Goal: Task Accomplishment & Management: Manage account settings

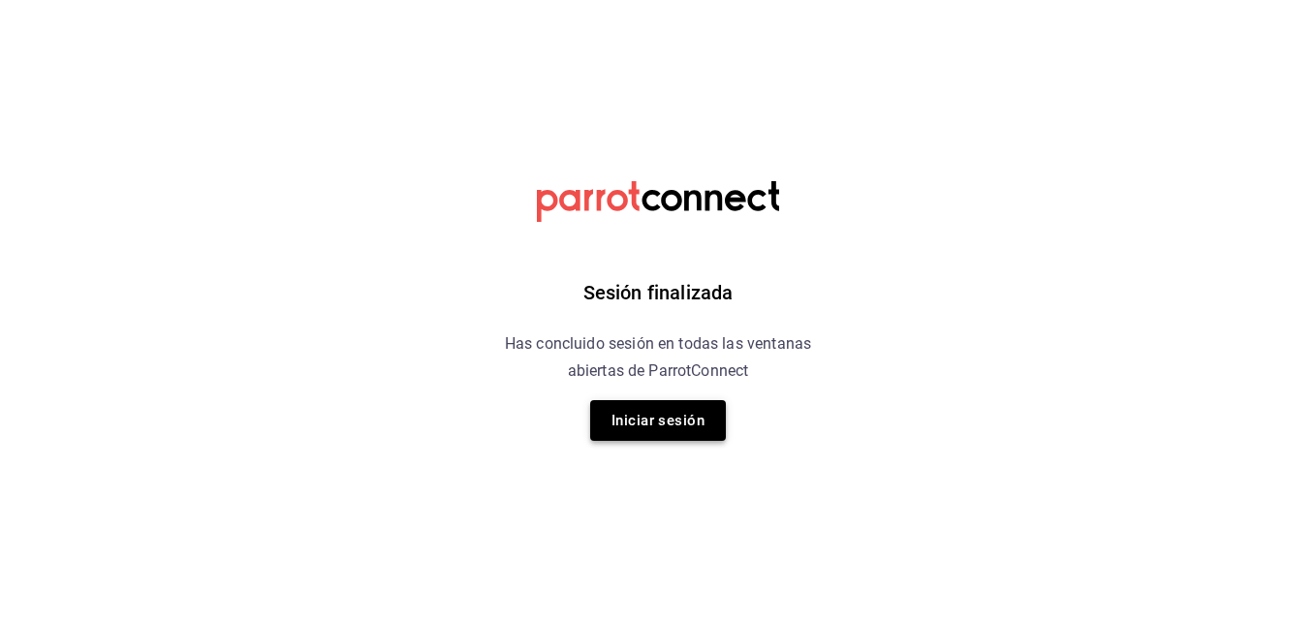
click at [619, 428] on button "Iniciar sesión" at bounding box center [658, 420] width 136 height 41
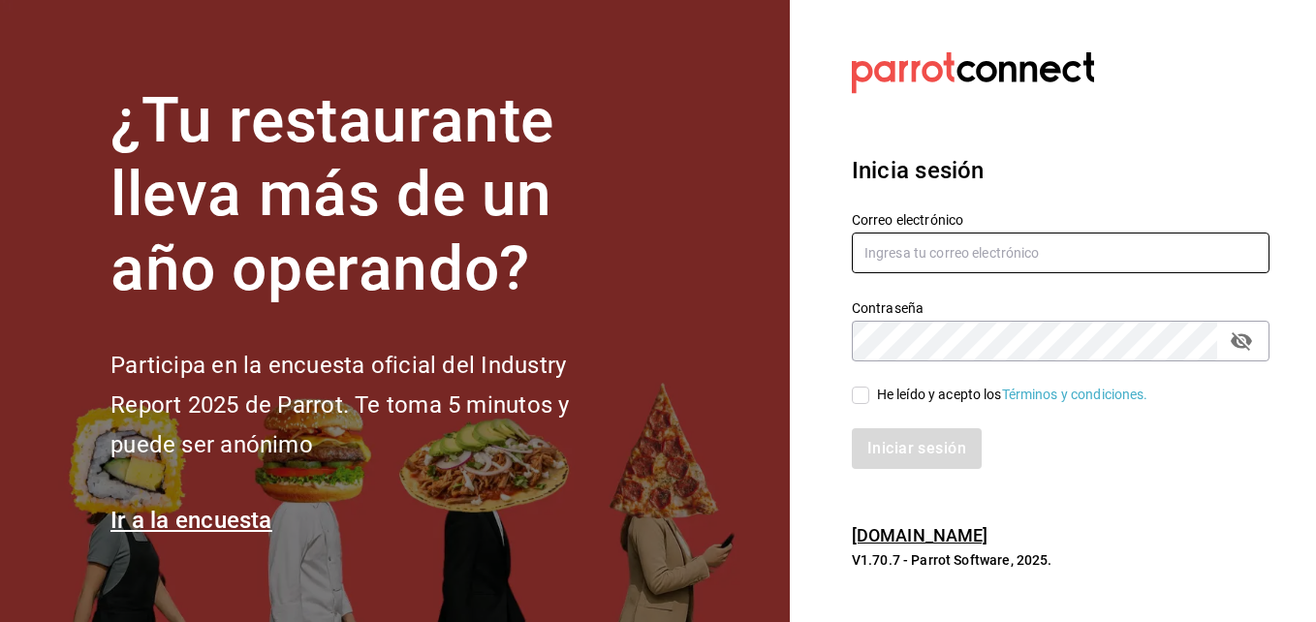
type input "gerenciamiraisaltillo@gmail.com"
click at [861, 394] on input "He leído y acepto los Términos y condiciones." at bounding box center [860, 395] width 17 height 17
checkbox input "true"
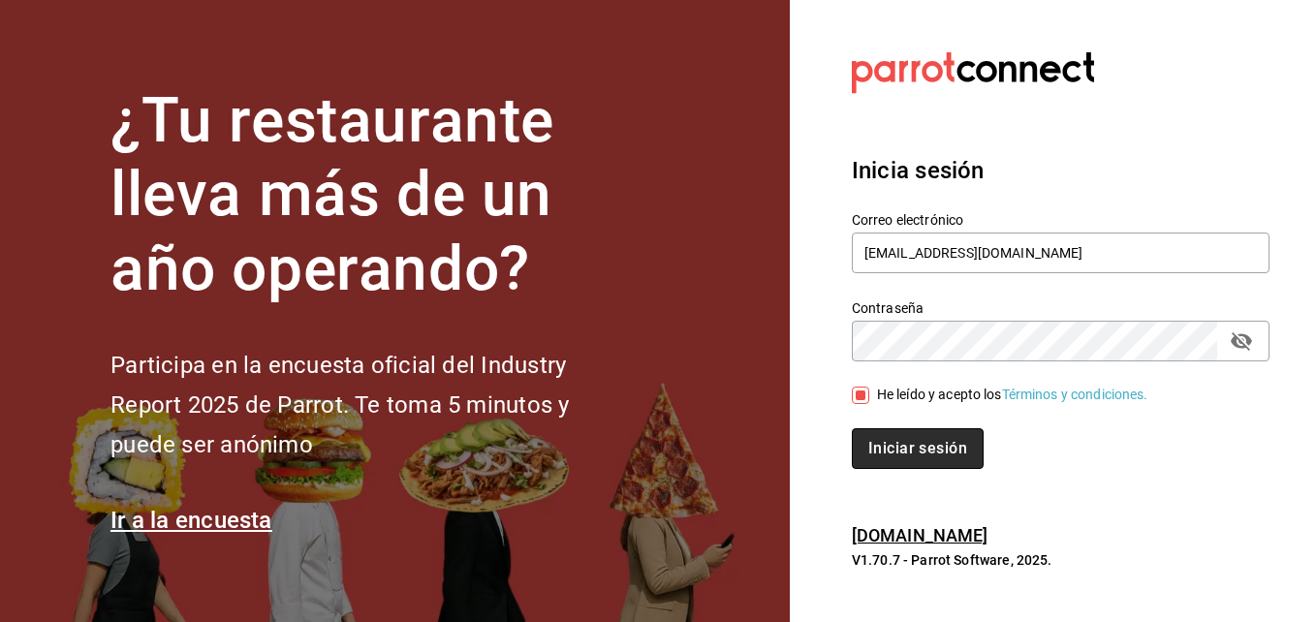
click at [894, 447] on button "Iniciar sesión" at bounding box center [918, 448] width 132 height 41
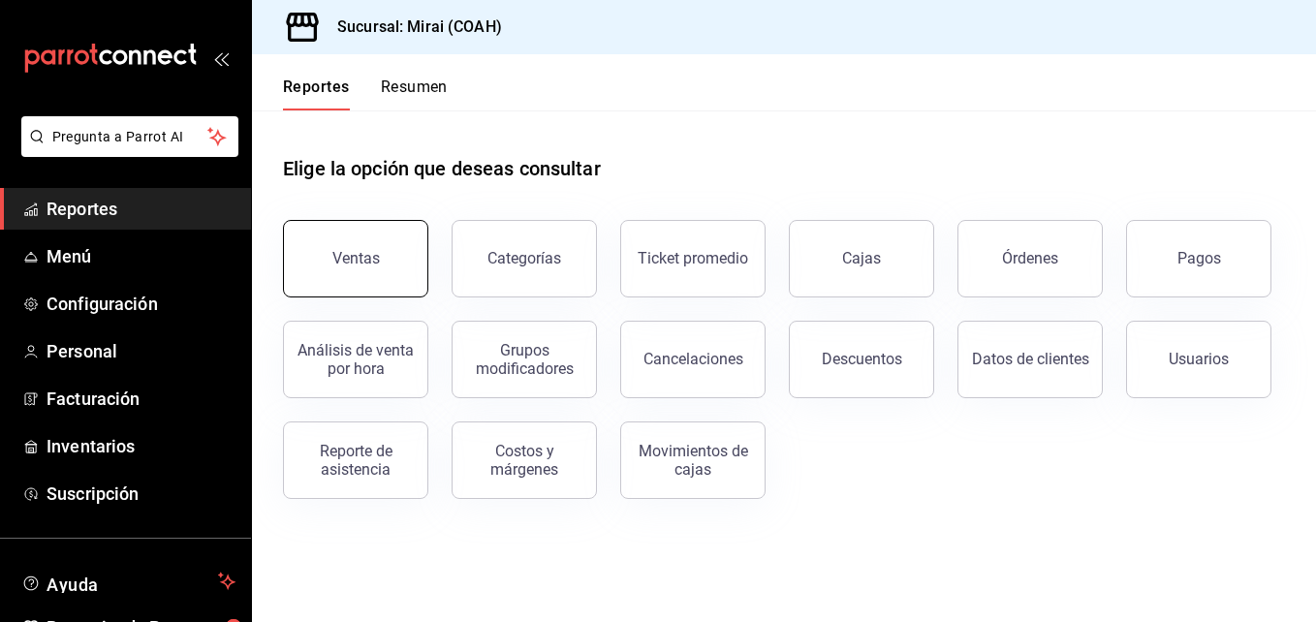
click at [361, 261] on div "Ventas" at bounding box center [355, 258] width 47 height 18
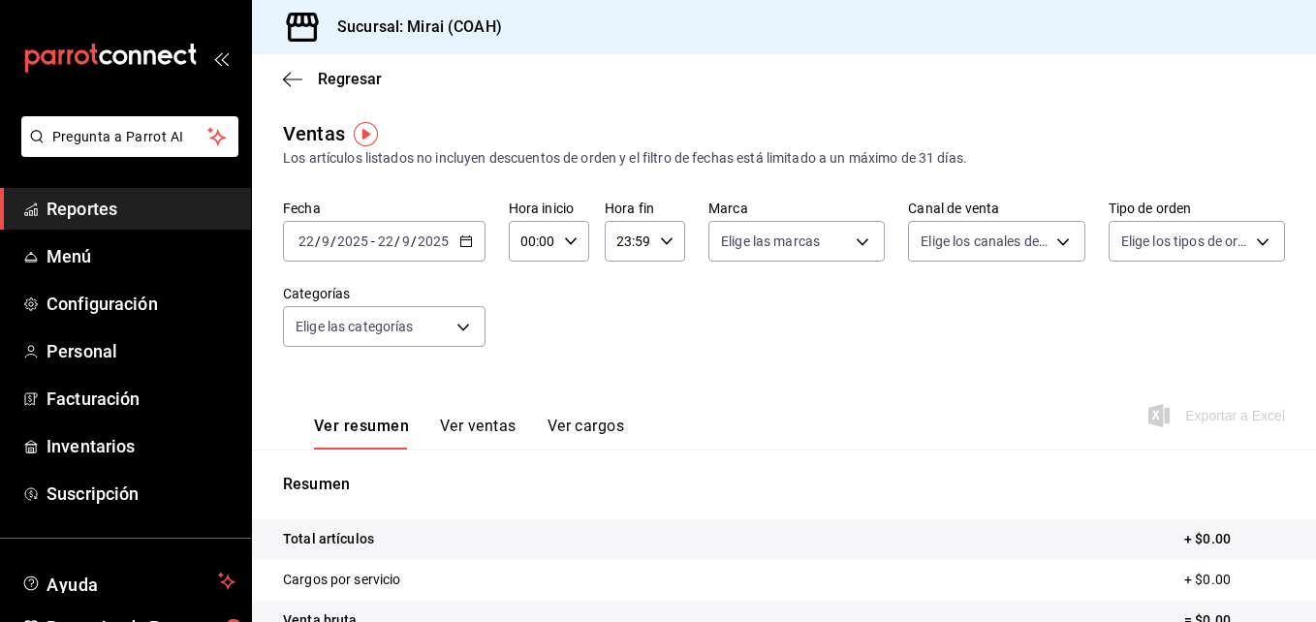
click at [466, 246] on \(Stroke\) "button" at bounding box center [466, 241] width 12 height 11
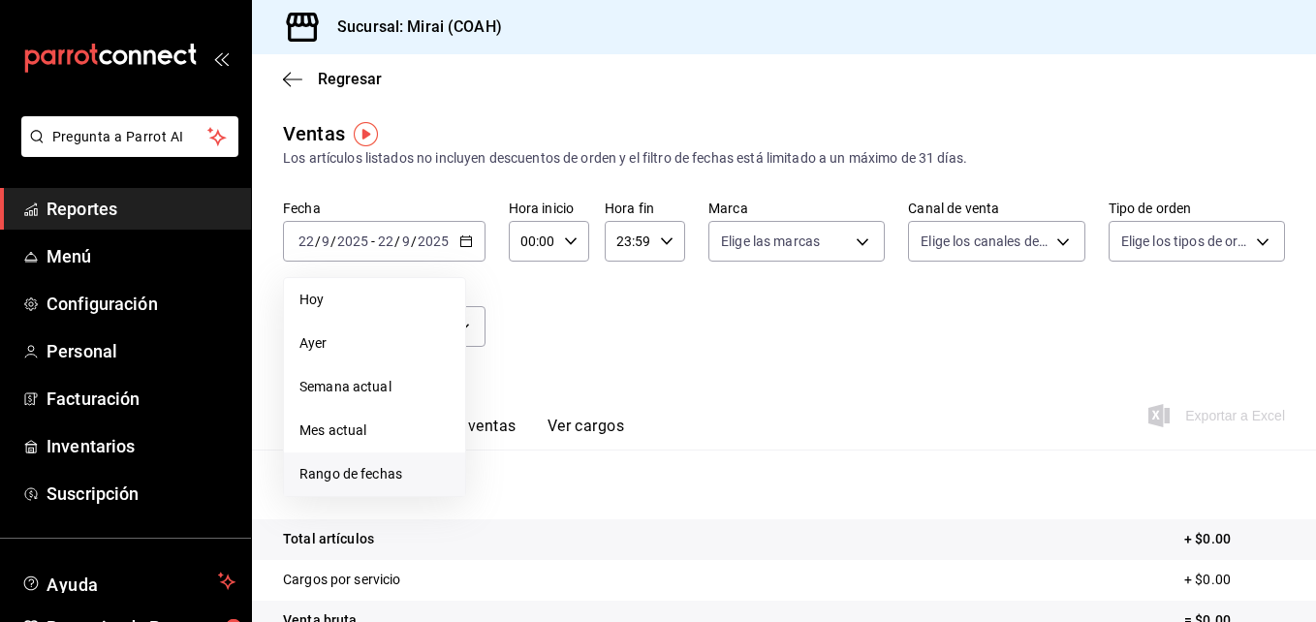
click at [361, 471] on span "Rango de fechas" at bounding box center [374, 474] width 150 height 20
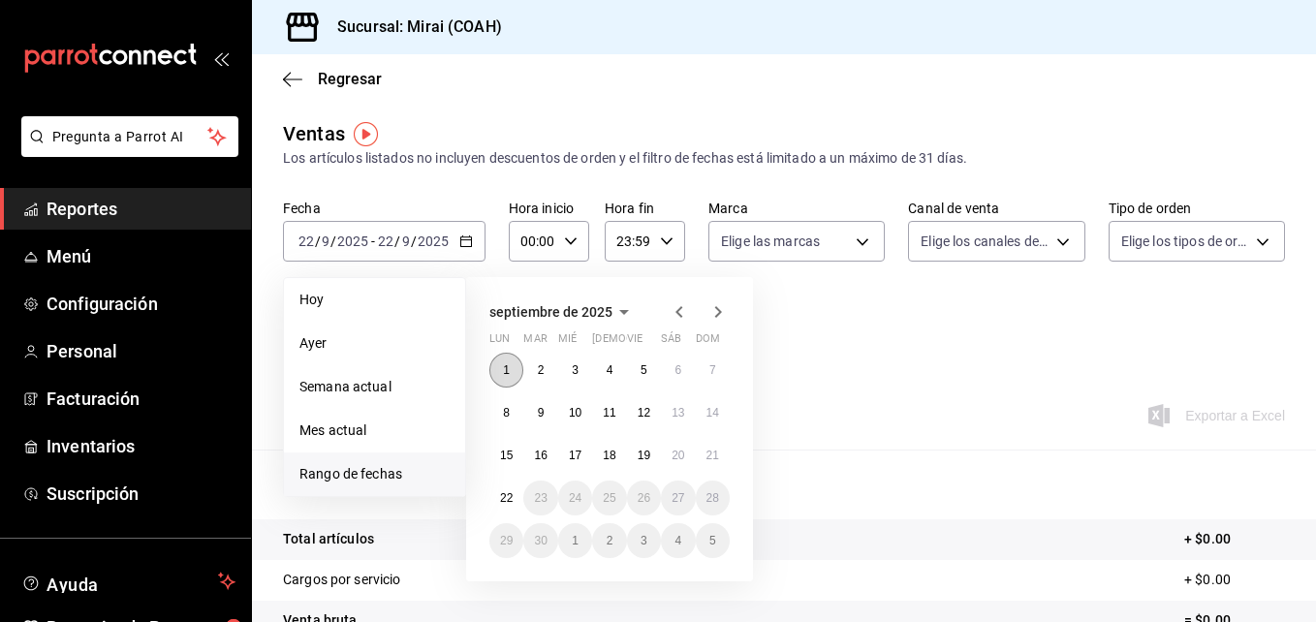
click at [512, 370] on button "1" at bounding box center [506, 370] width 34 height 35
click at [508, 491] on abbr "22" at bounding box center [506, 498] width 13 height 14
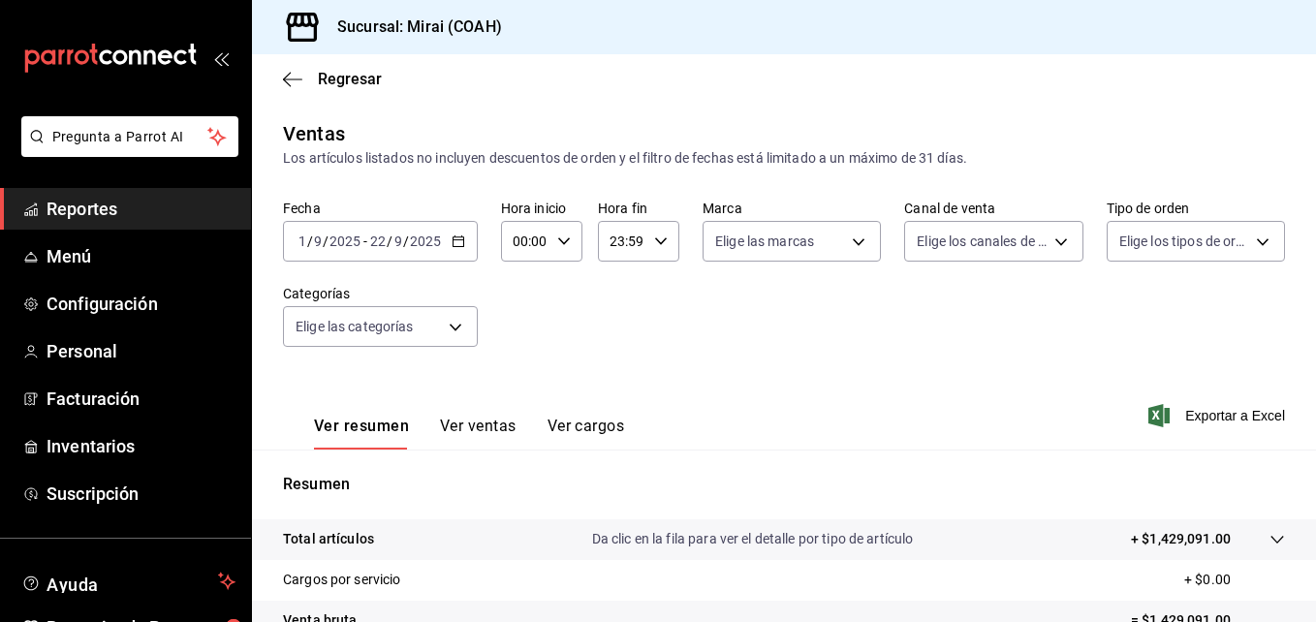
scroll to position [306, 0]
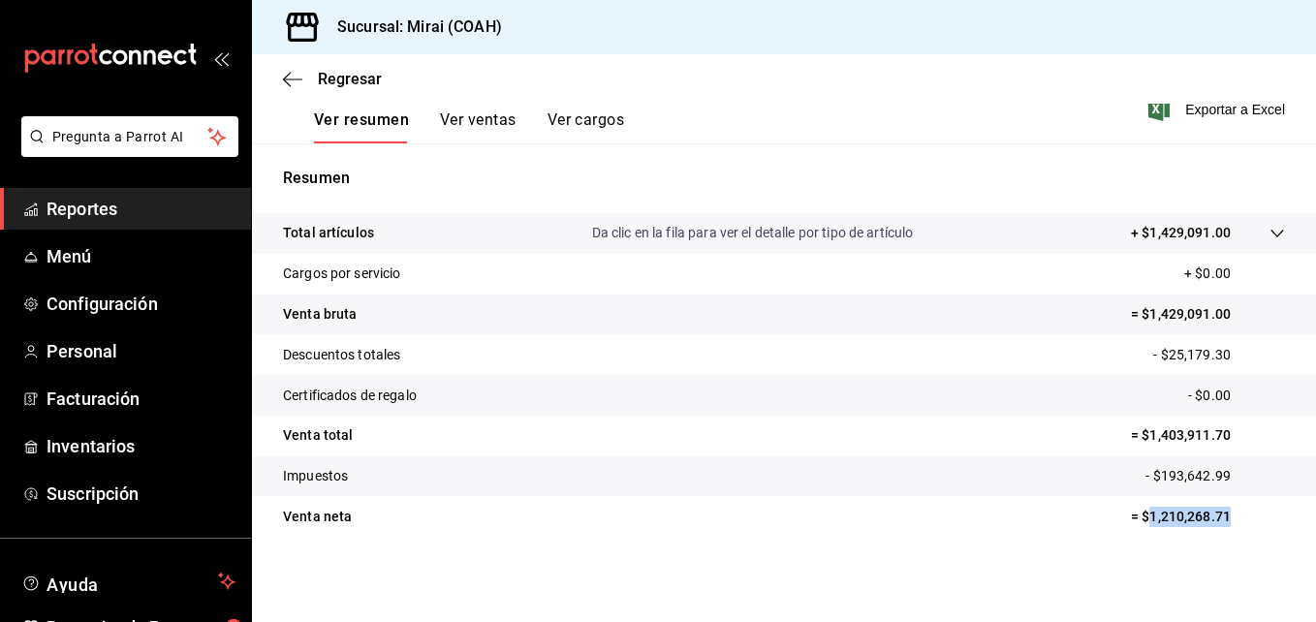
drag, startPoint x: 1134, startPoint y: 515, endPoint x: 1222, endPoint y: 532, distance: 89.9
click at [1222, 532] on tr "Venta neta = $1,210,268.71" at bounding box center [784, 516] width 1064 height 41
copy p "1,210,268.71"
click at [156, 440] on span "Inventarios" at bounding box center [141, 446] width 189 height 26
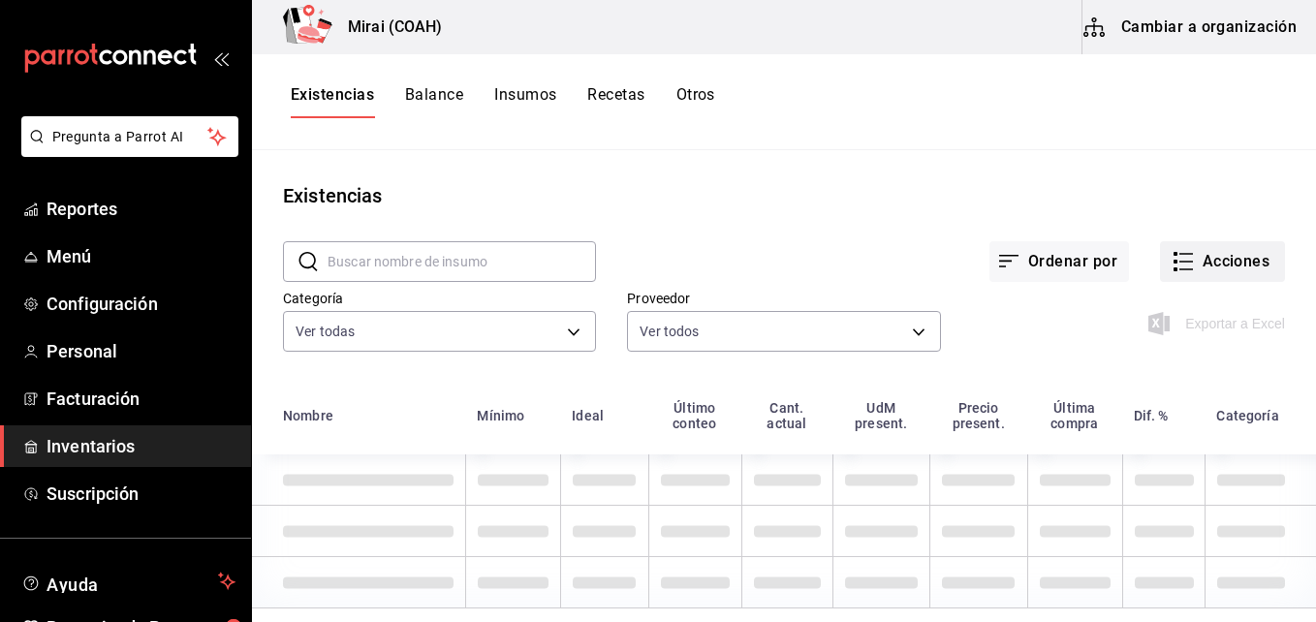
click at [1243, 265] on button "Acciones" at bounding box center [1222, 261] width 125 height 41
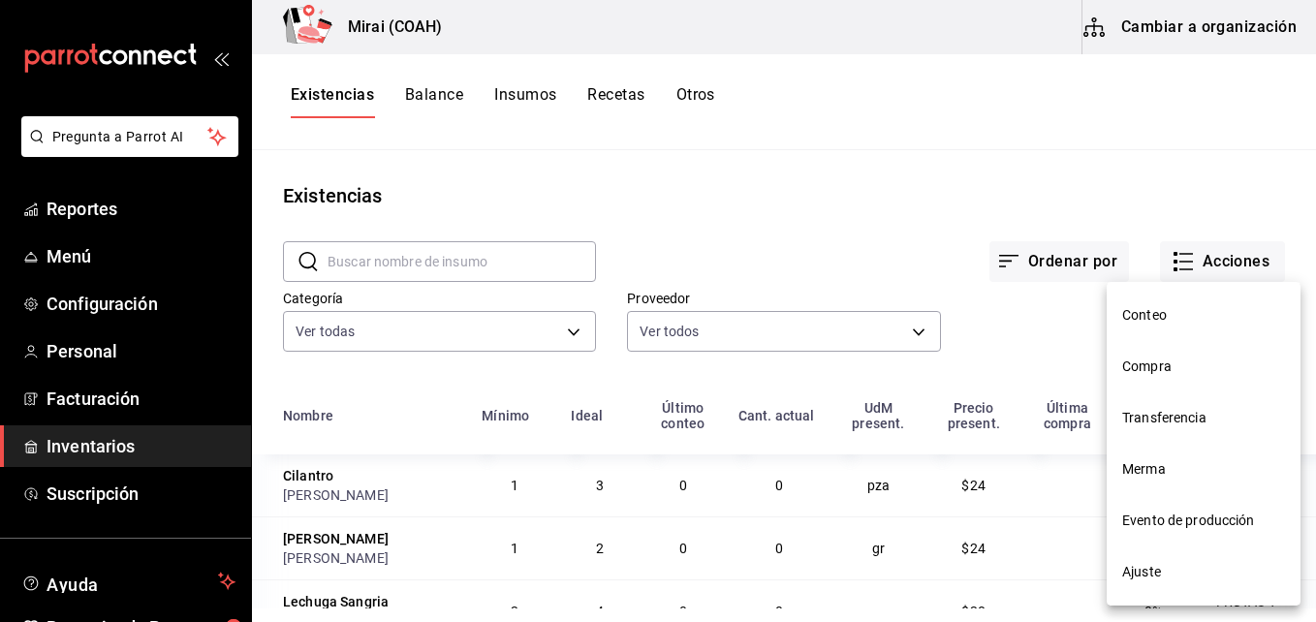
click at [1174, 368] on span "Compra" at bounding box center [1203, 367] width 163 height 20
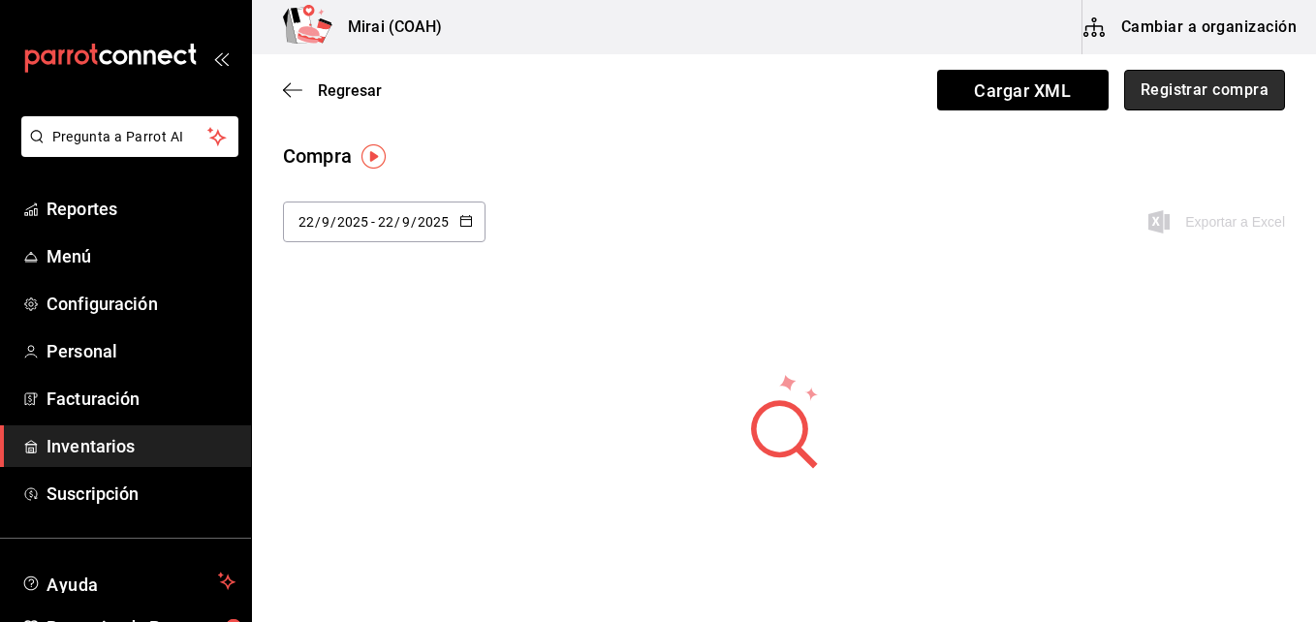
click at [1191, 103] on button "Registrar compra" at bounding box center [1204, 90] width 161 height 41
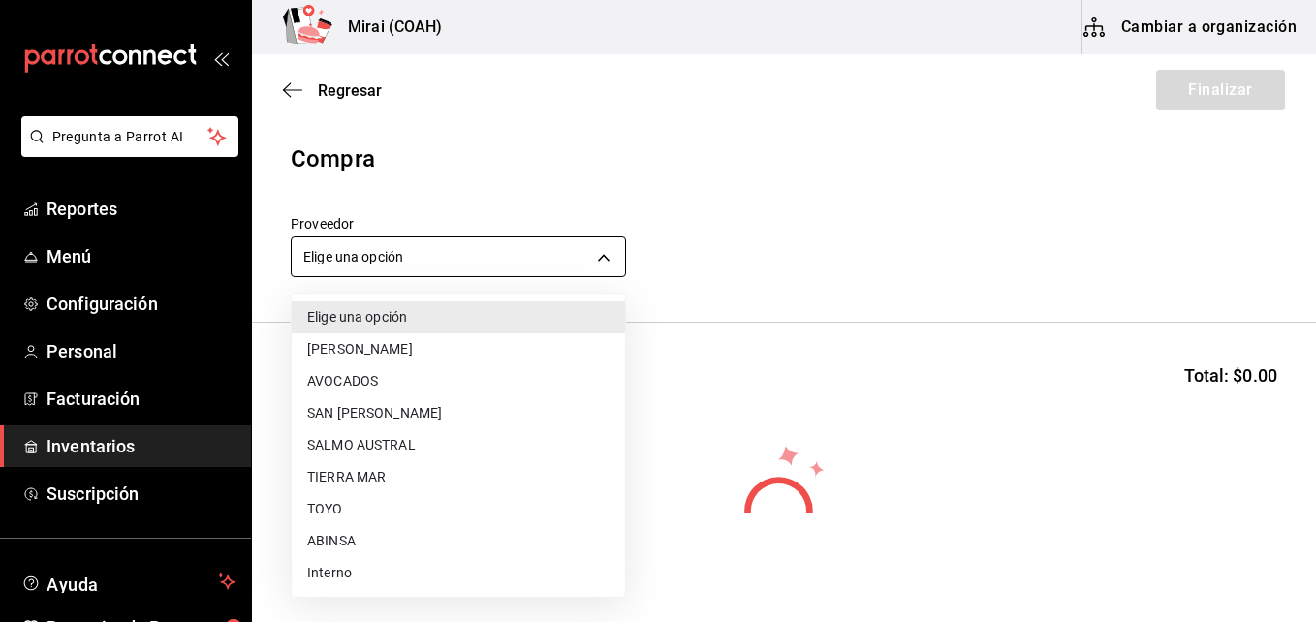
click at [535, 268] on body "Pregunta a Parrot AI Reportes Menú Configuración Personal Facturación Inventari…" at bounding box center [658, 256] width 1316 height 513
click at [362, 476] on li "TIERRA MAR" at bounding box center [458, 477] width 333 height 32
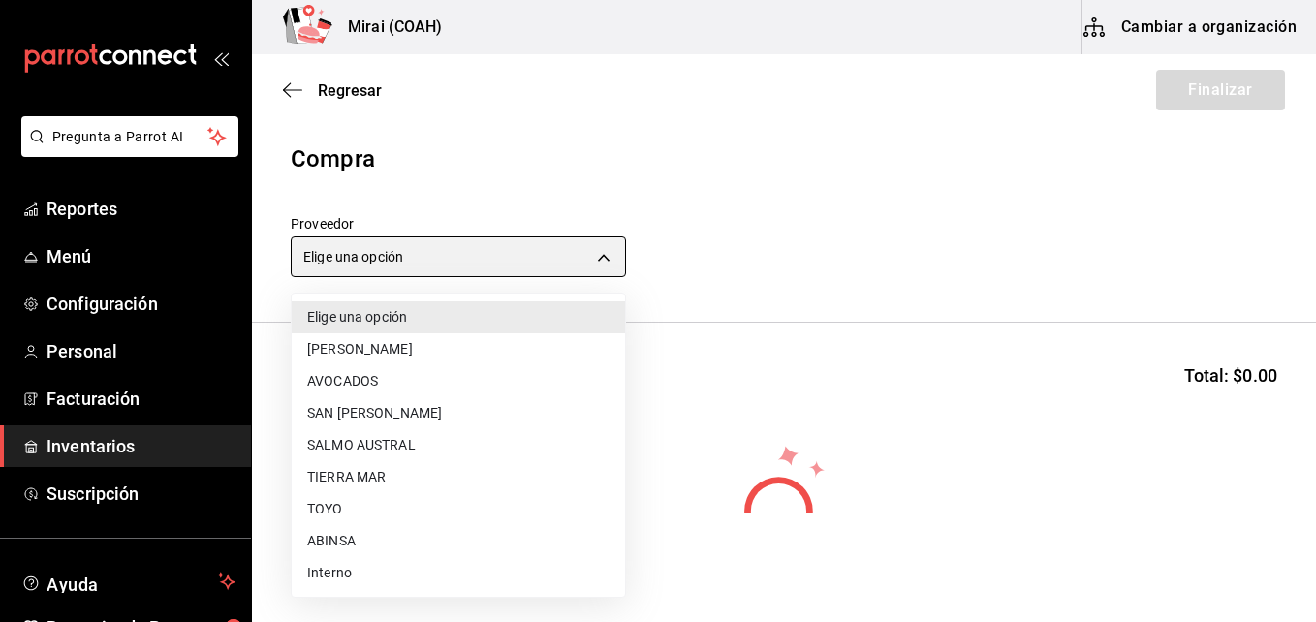
type input "20a076f1-9714-4ab4-b31b-6e7bc2bbdfc4"
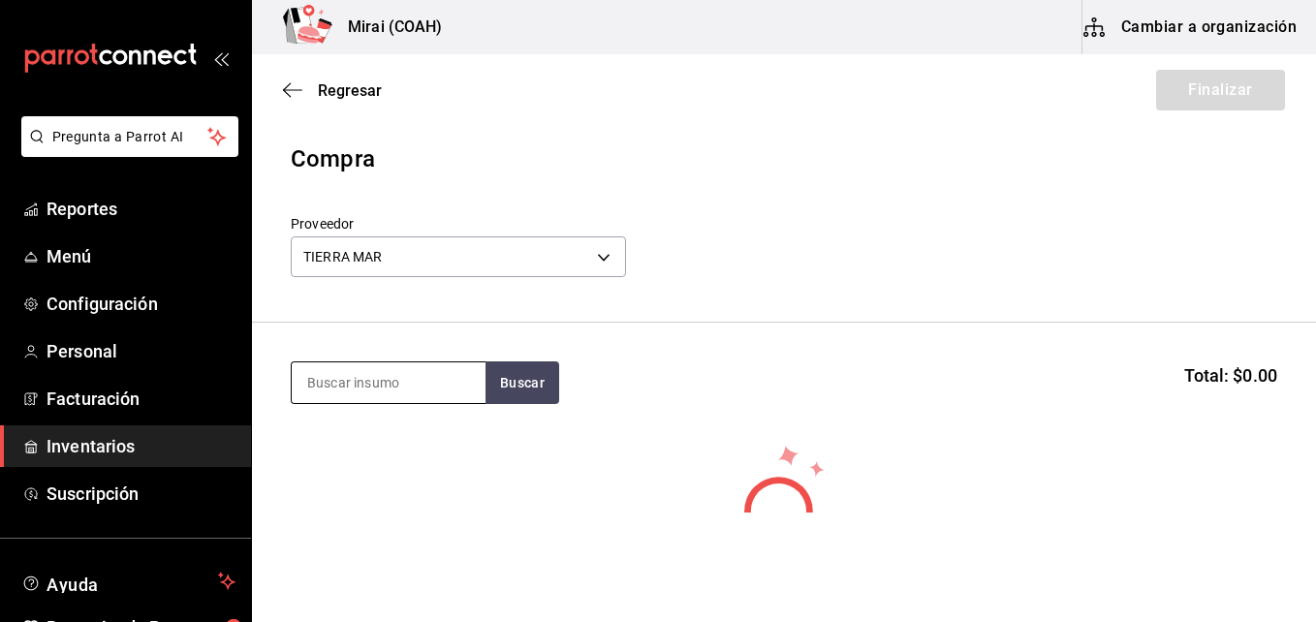
click at [337, 389] on input at bounding box center [389, 382] width 194 height 41
type input "CAM"
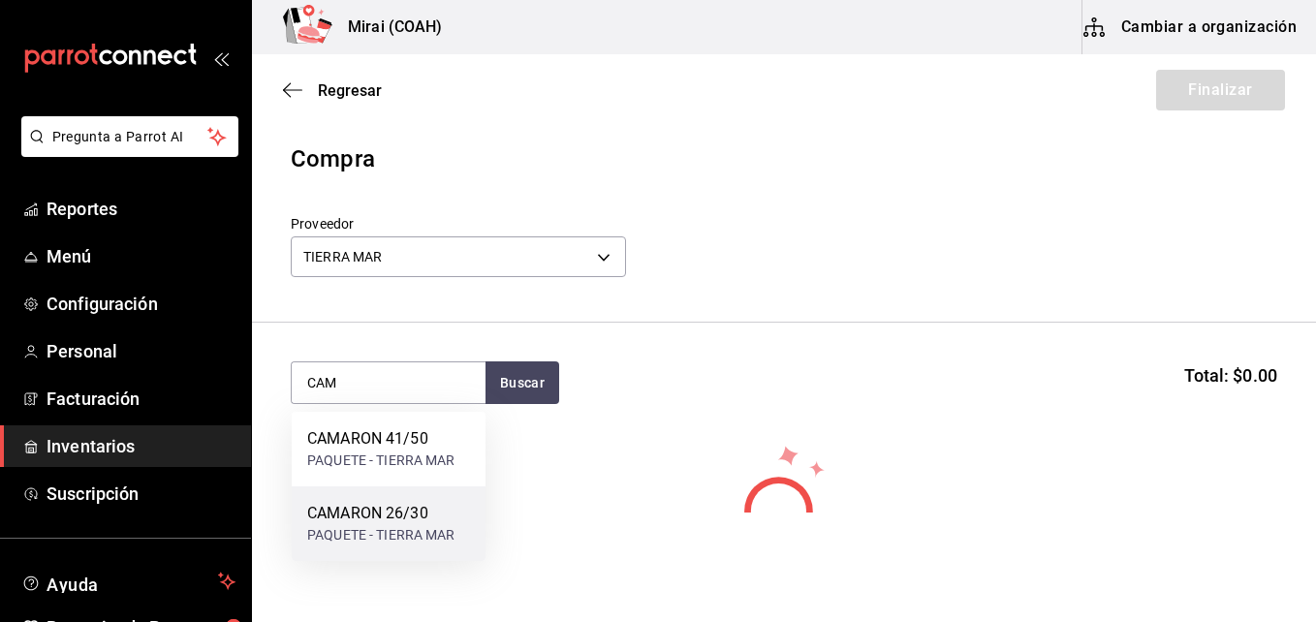
click at [364, 513] on div "CAMARON 26/30" at bounding box center [381, 513] width 148 height 23
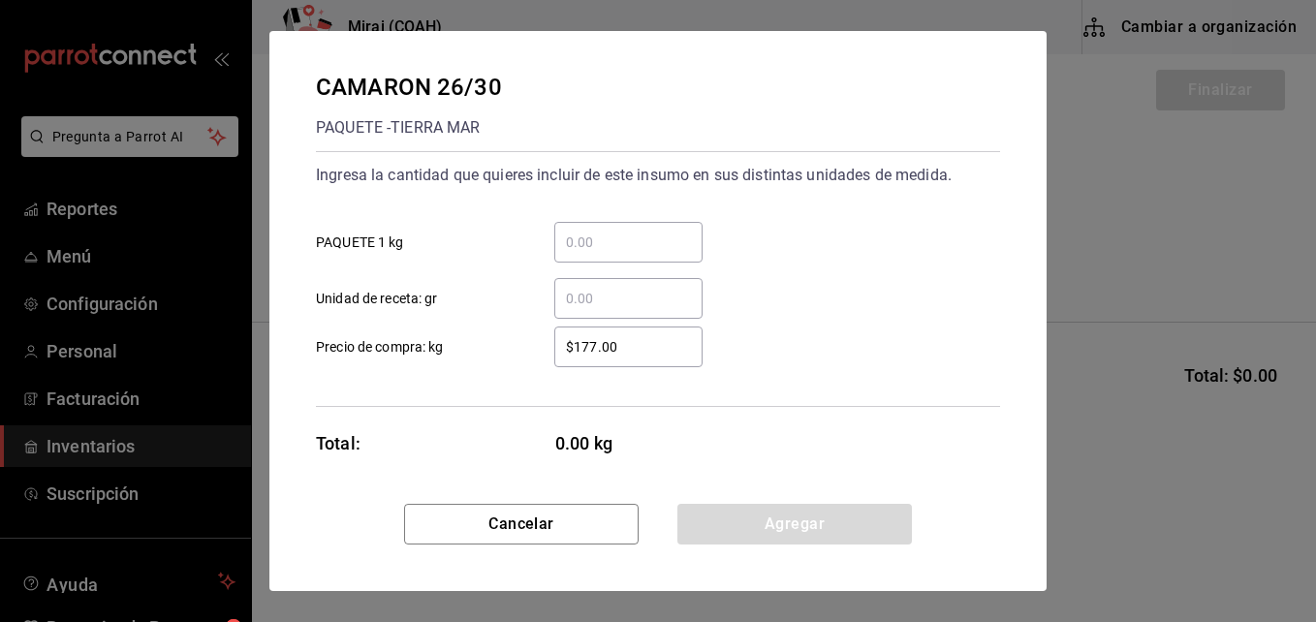
click at [618, 255] on div "​" at bounding box center [628, 242] width 148 height 41
click at [618, 254] on input "​ PAQUETE 1 kg" at bounding box center [628, 242] width 148 height 23
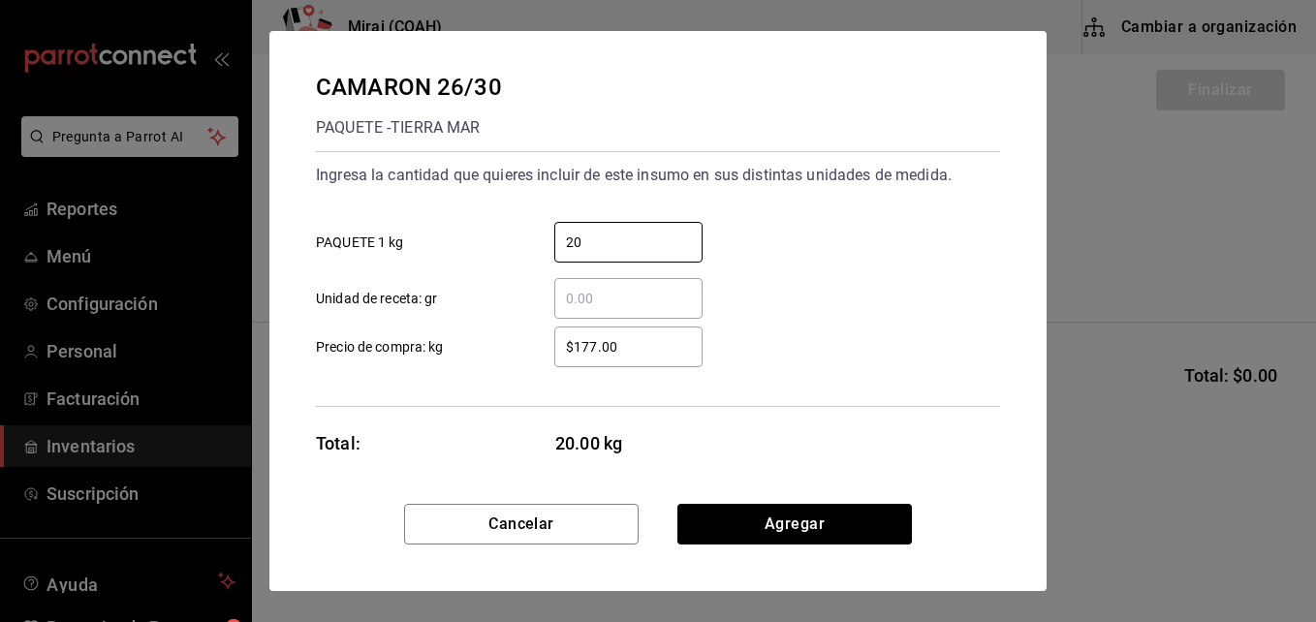
type input "20"
click at [606, 347] on input "$177.00" at bounding box center [628, 346] width 148 height 23
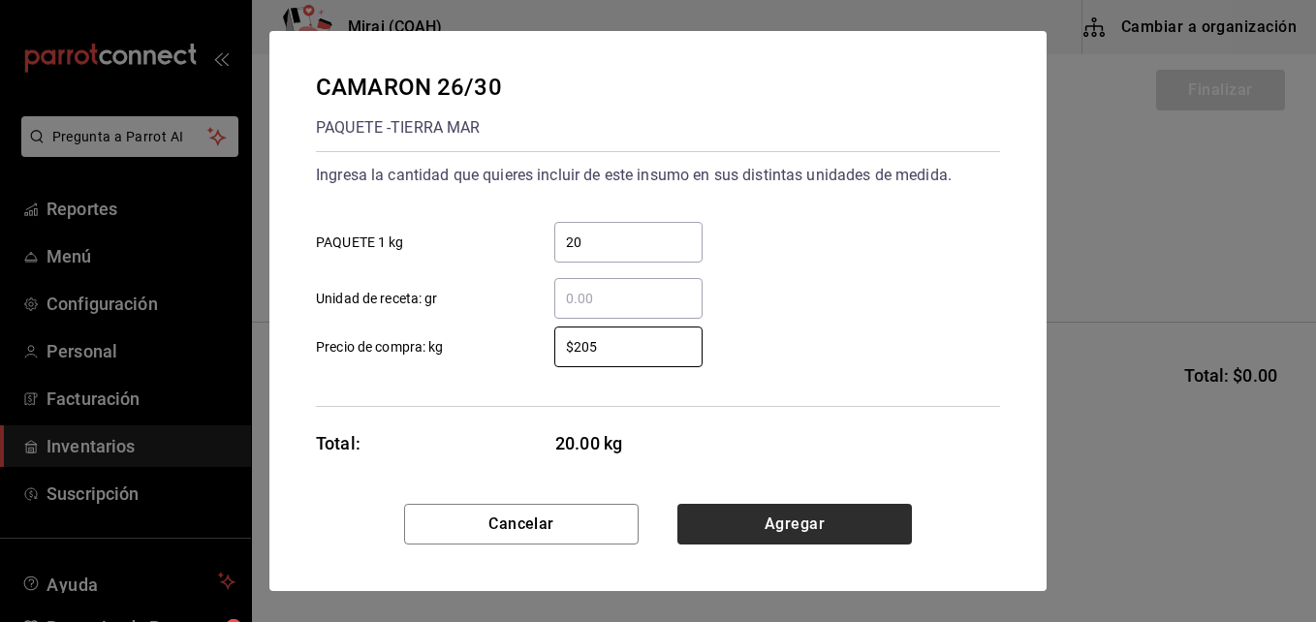
type input "$205"
click at [791, 522] on button "Agregar" at bounding box center [794, 524] width 235 height 41
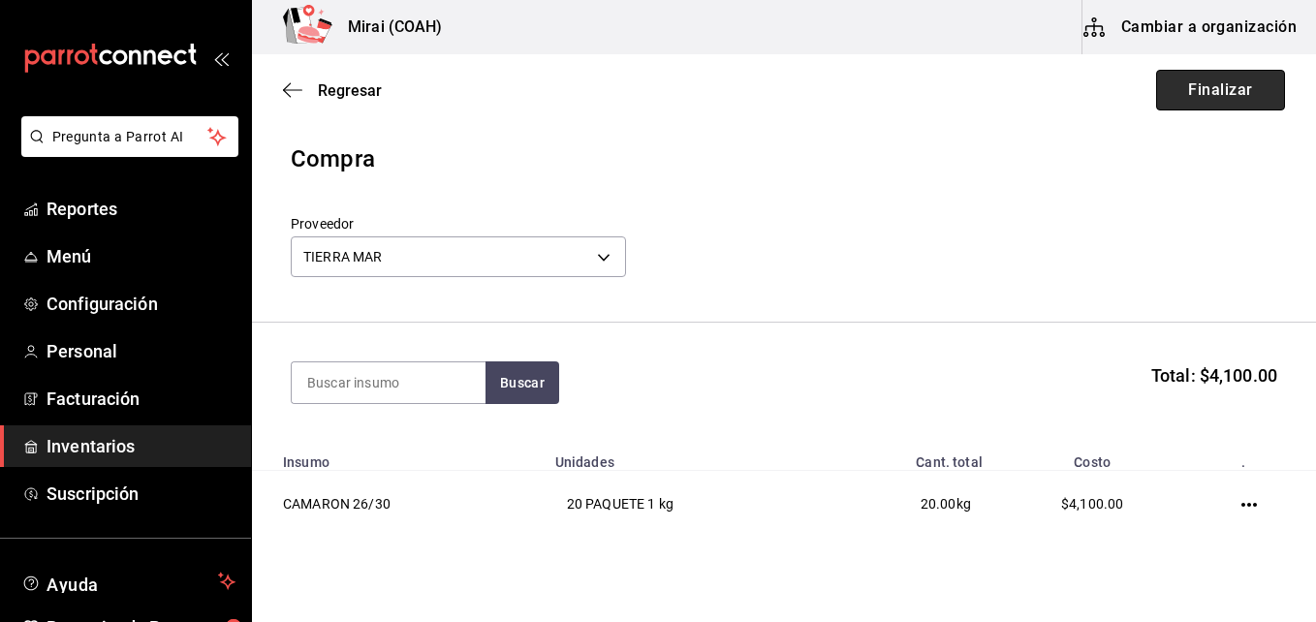
click at [1182, 96] on button "Finalizar" at bounding box center [1220, 90] width 129 height 41
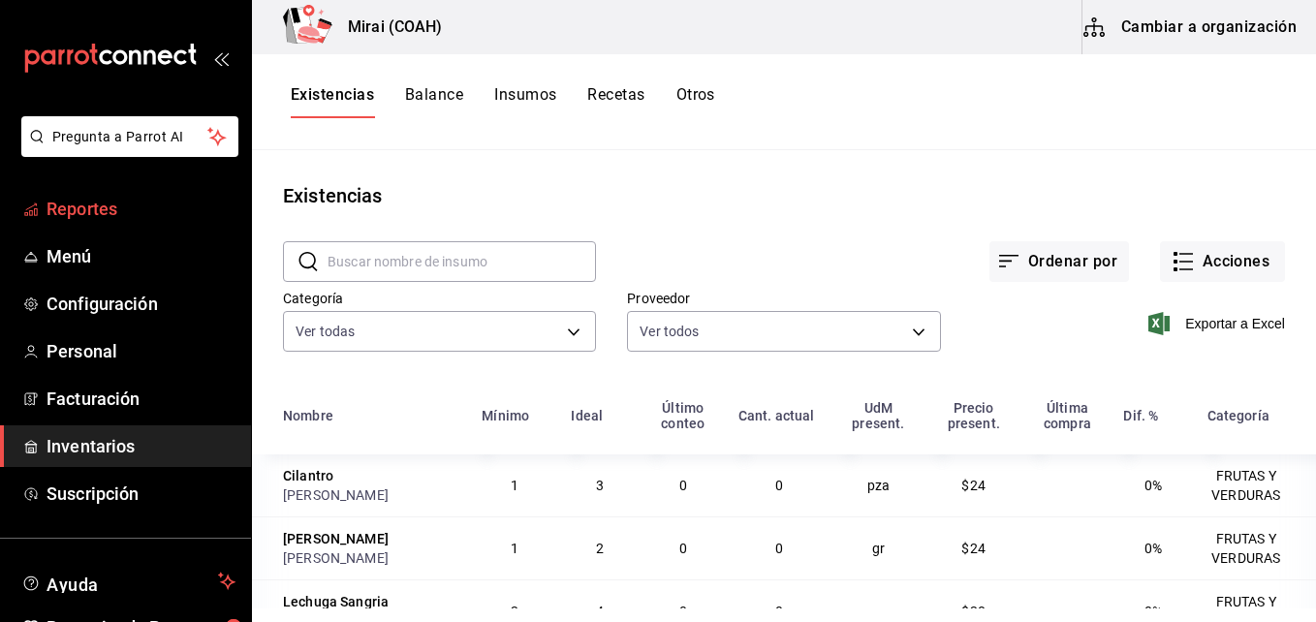
click at [27, 215] on icon "mailbox folders" at bounding box center [31, 210] width 16 height 16
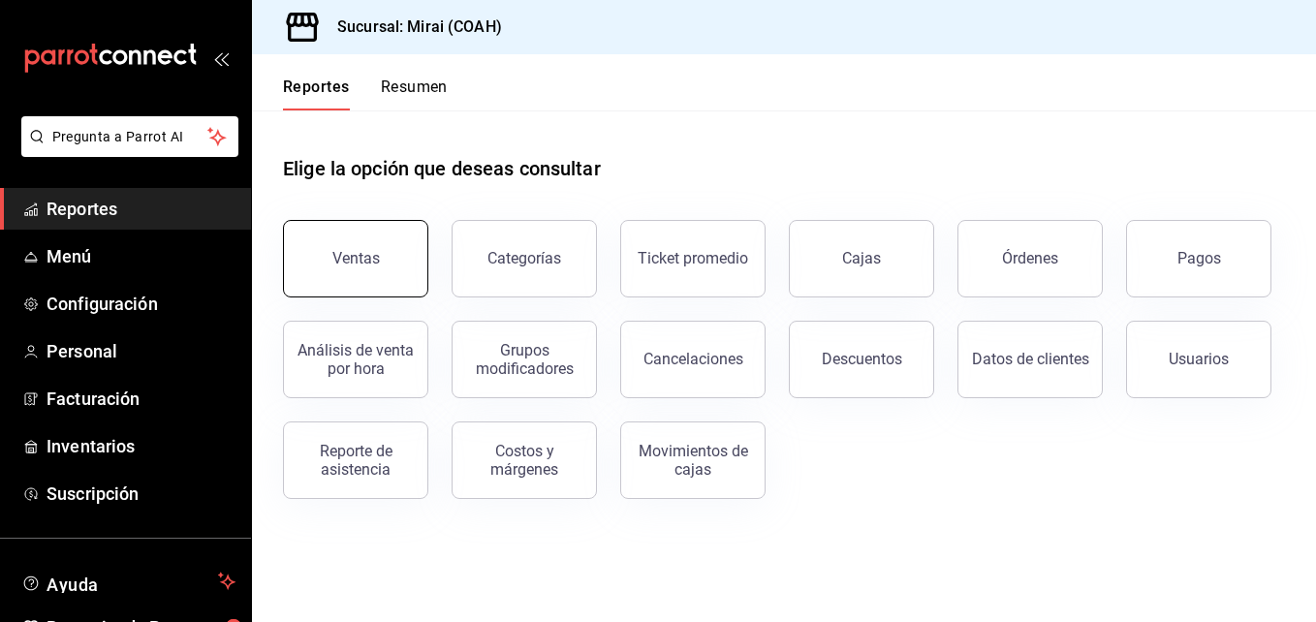
click at [341, 243] on button "Ventas" at bounding box center [355, 259] width 145 height 78
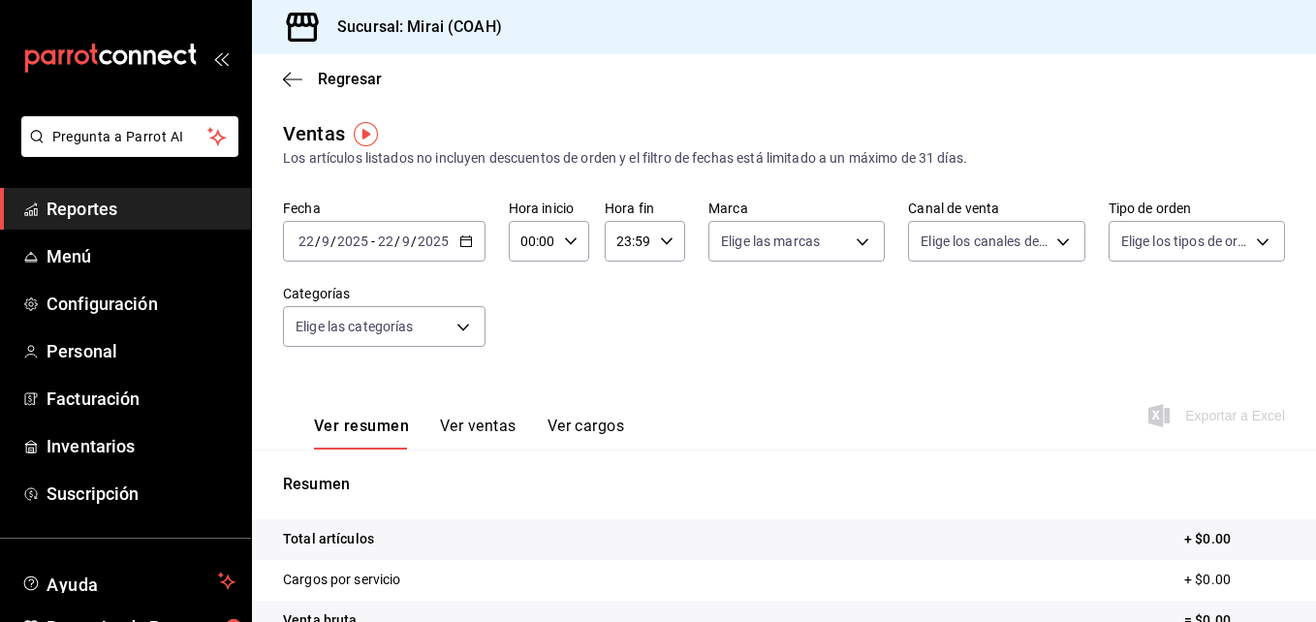
click at [461, 247] on \(Stroke\) "button" at bounding box center [466, 241] width 12 height 11
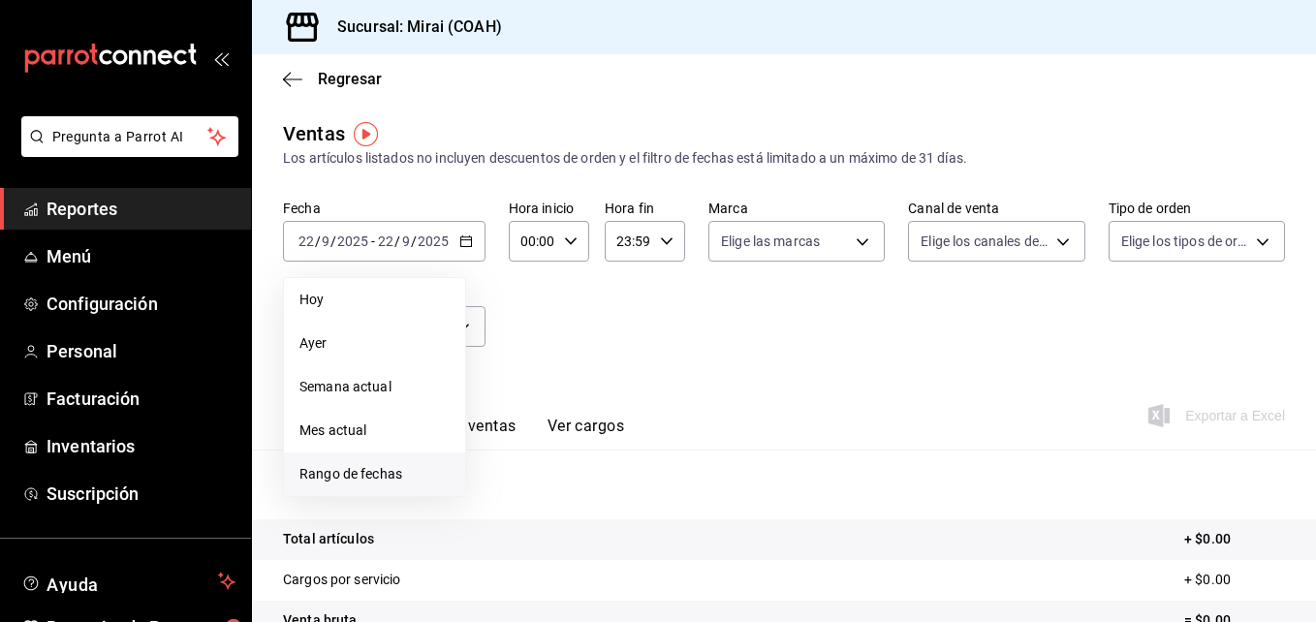
click at [345, 474] on span "Rango de fechas" at bounding box center [374, 474] width 150 height 20
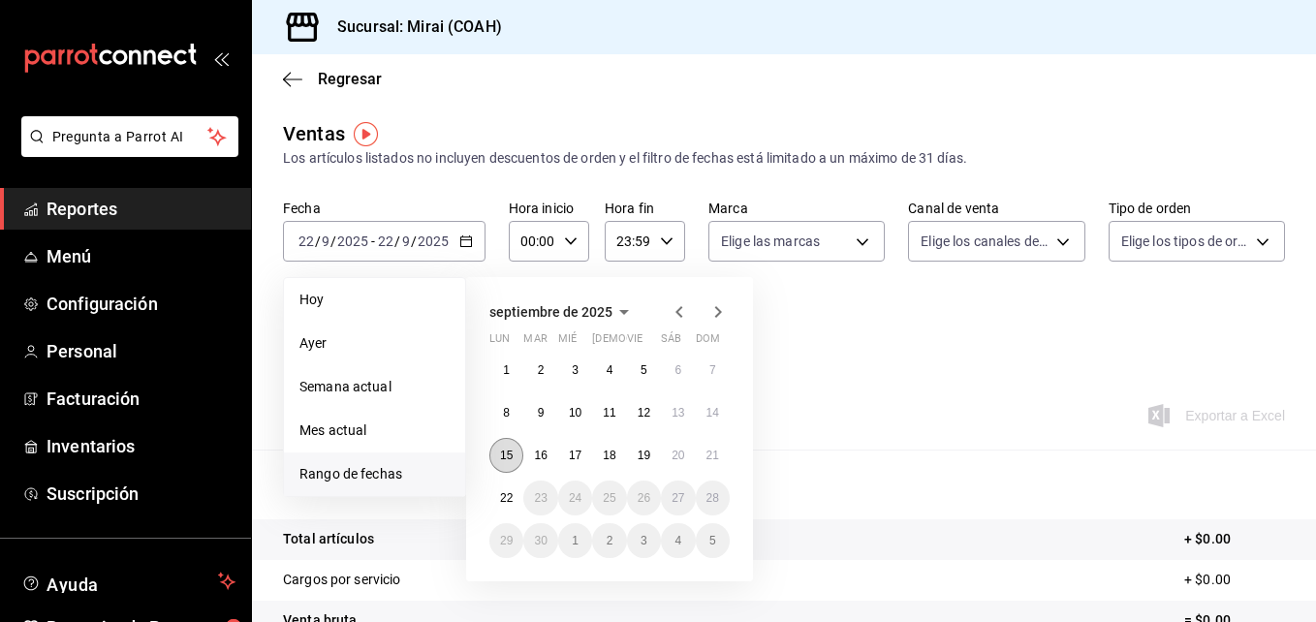
click at [515, 459] on button "15" at bounding box center [506, 455] width 34 height 35
click at [728, 455] on button "21" at bounding box center [713, 455] width 34 height 35
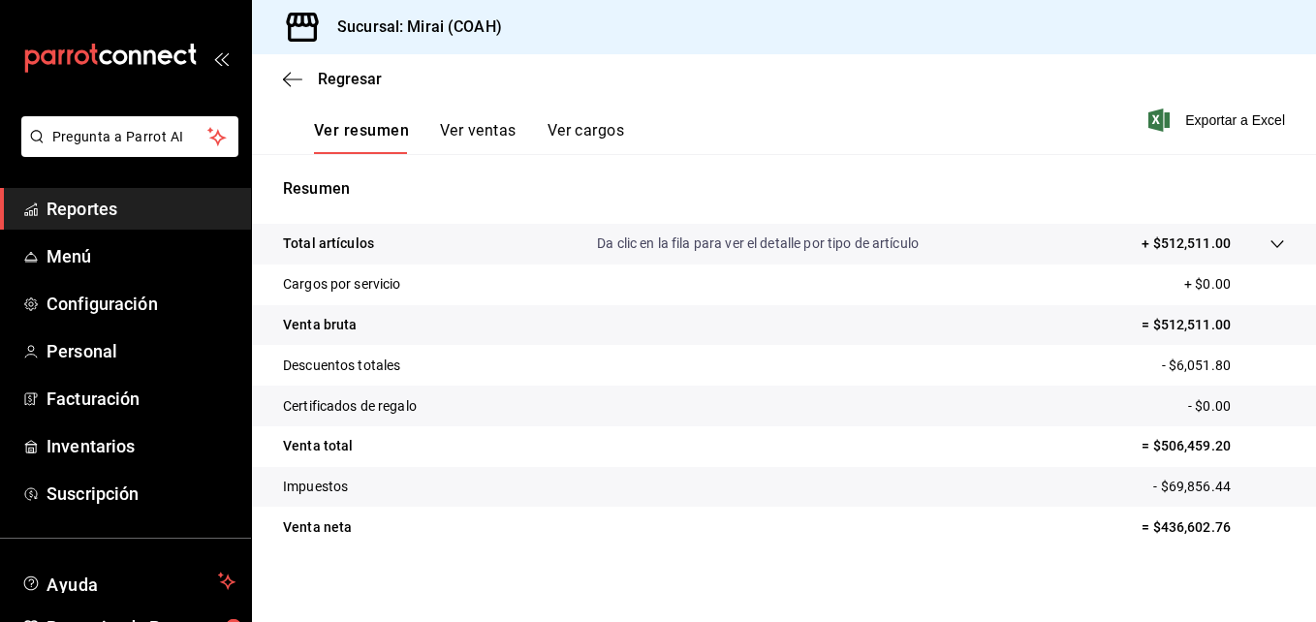
scroll to position [306, 0]
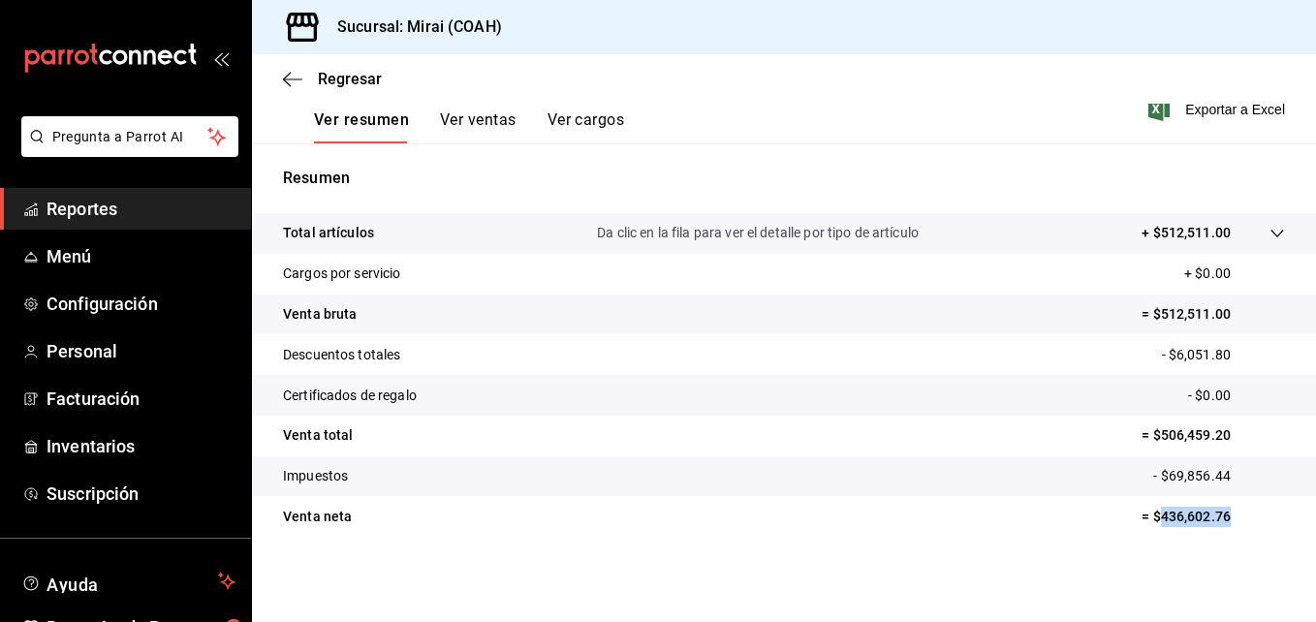
drag, startPoint x: 1147, startPoint y: 514, endPoint x: 1222, endPoint y: 523, distance: 75.2
click at [1222, 523] on p "= $436,602.76" at bounding box center [1213, 517] width 143 height 20
copy p "436,602.76"
click at [108, 438] on span "Inventarios" at bounding box center [141, 446] width 189 height 26
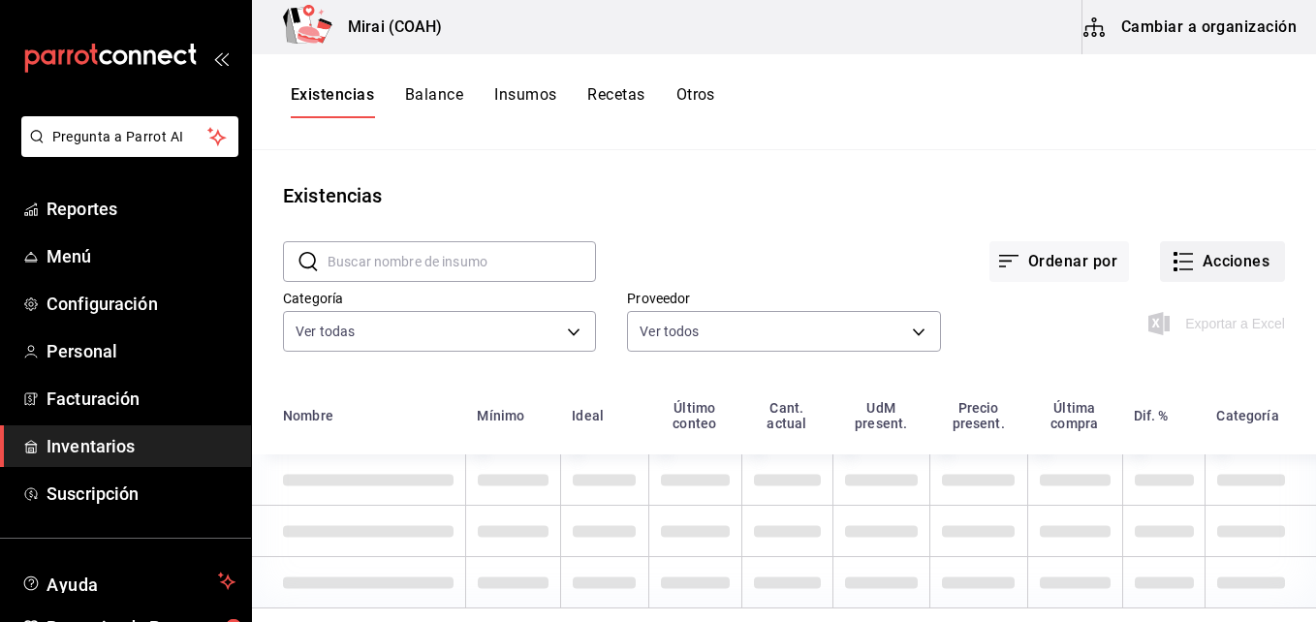
click at [1249, 264] on button "Acciones" at bounding box center [1222, 261] width 125 height 41
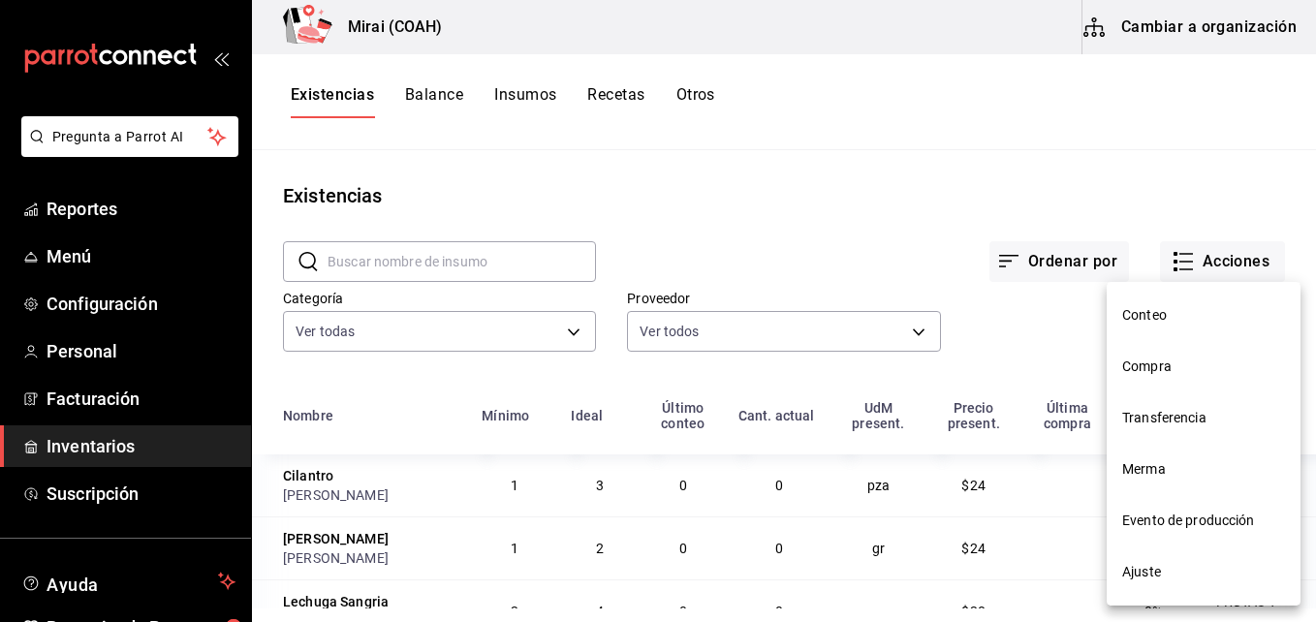
click at [1150, 319] on span "Conteo" at bounding box center [1203, 315] width 163 height 20
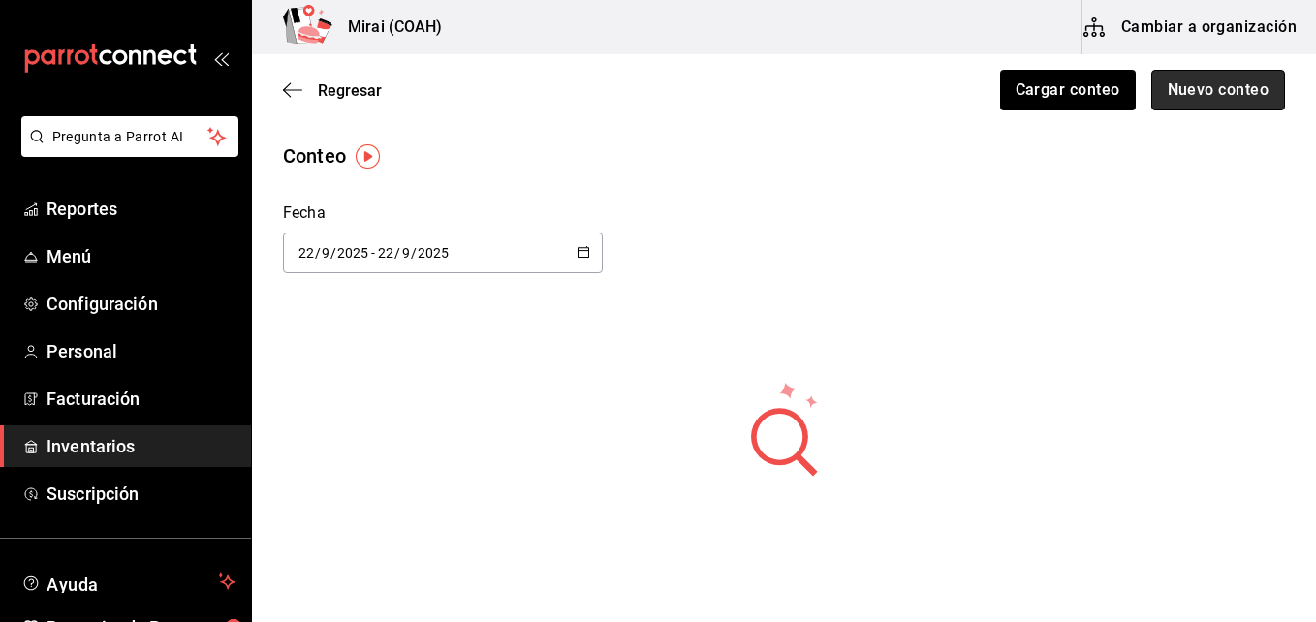
click at [1203, 98] on button "Nuevo conteo" at bounding box center [1218, 90] width 135 height 41
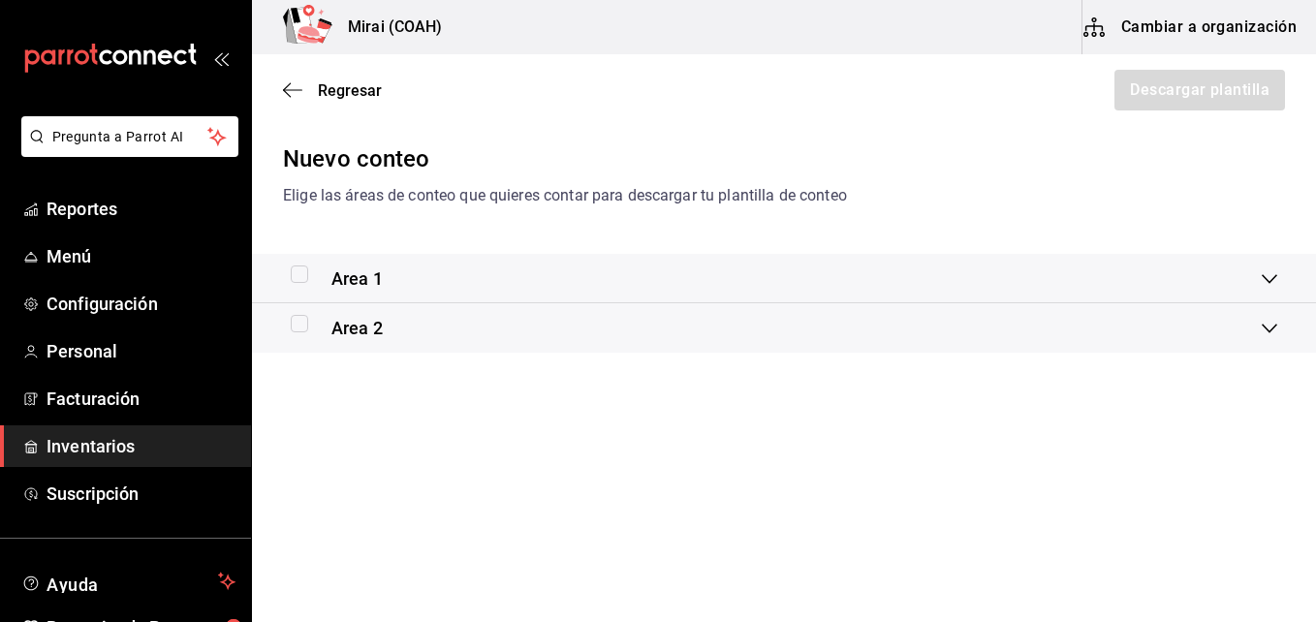
click at [290, 277] on div "Area 1" at bounding box center [784, 278] width 1064 height 49
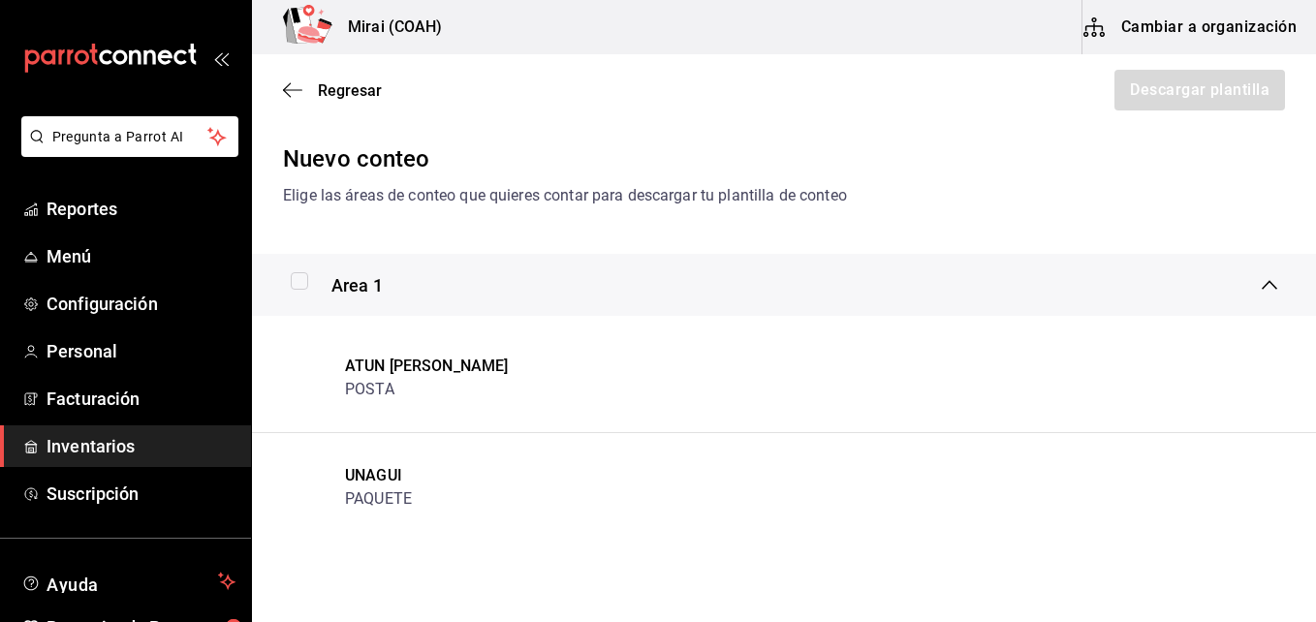
click at [298, 280] on input "checkbox" at bounding box center [299, 280] width 17 height 17
checkbox input "true"
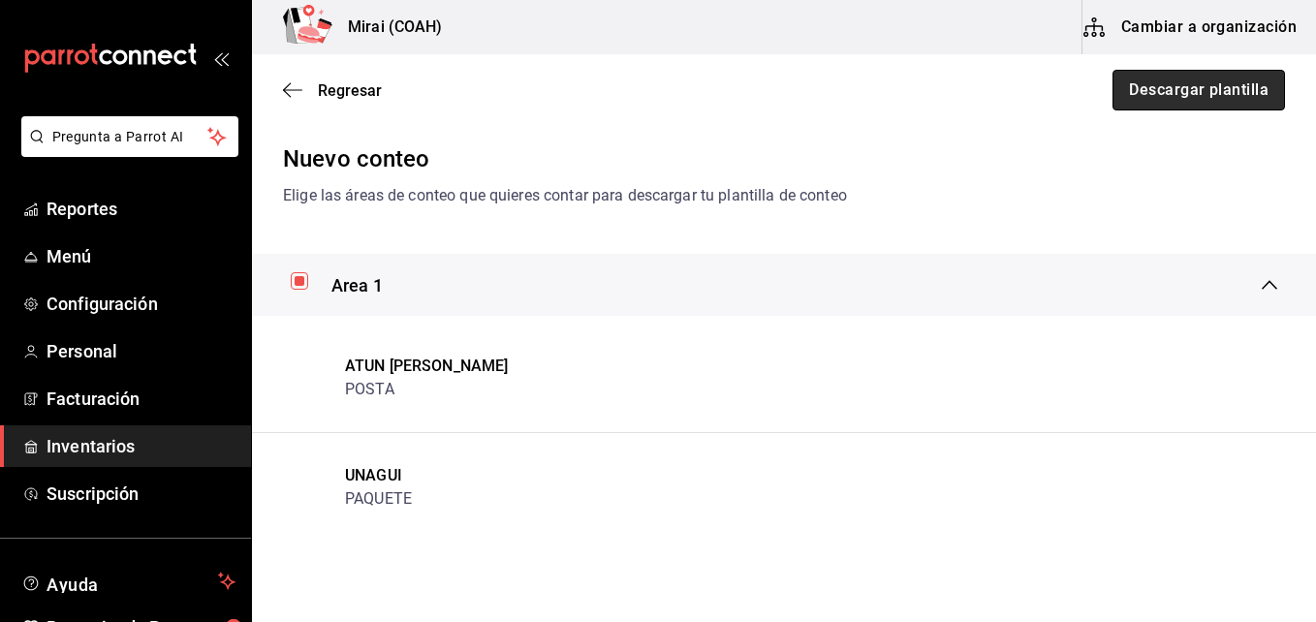
click at [1182, 93] on button "Descargar plantilla" at bounding box center [1199, 90] width 172 height 41
click at [280, 93] on div "Regresar Descargar plantilla" at bounding box center [784, 90] width 1064 height 72
click at [287, 93] on icon "button" at bounding box center [287, 90] width 8 height 15
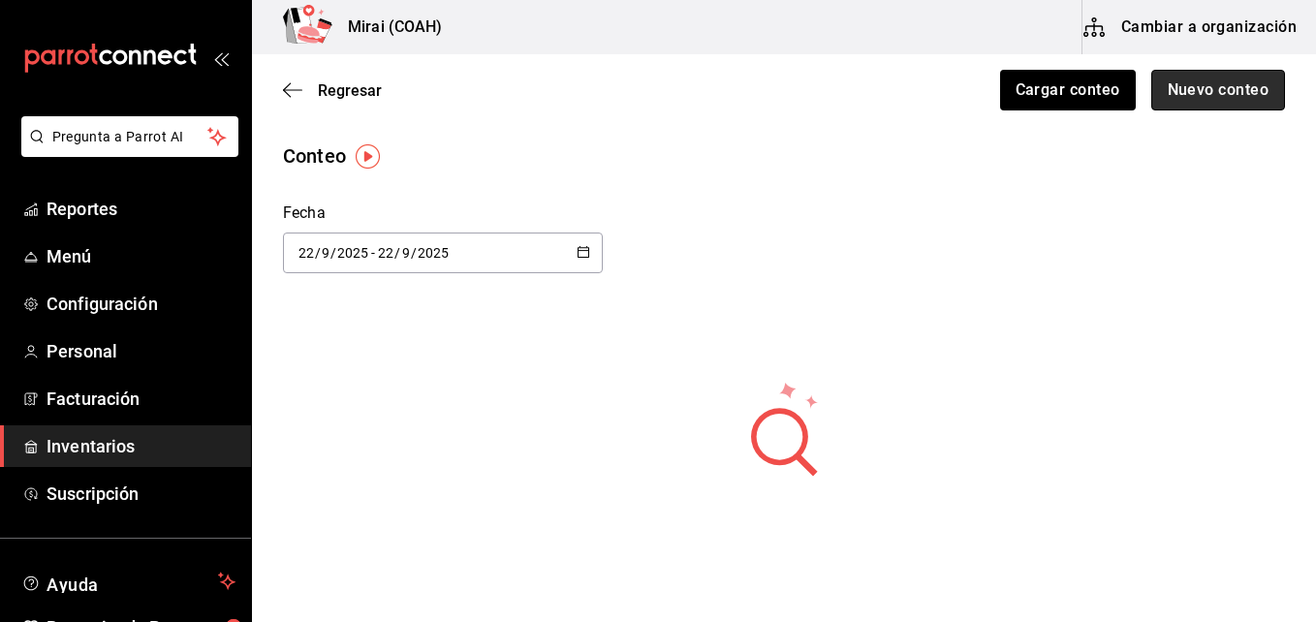
click at [1180, 86] on button "Nuevo conteo" at bounding box center [1218, 90] width 135 height 41
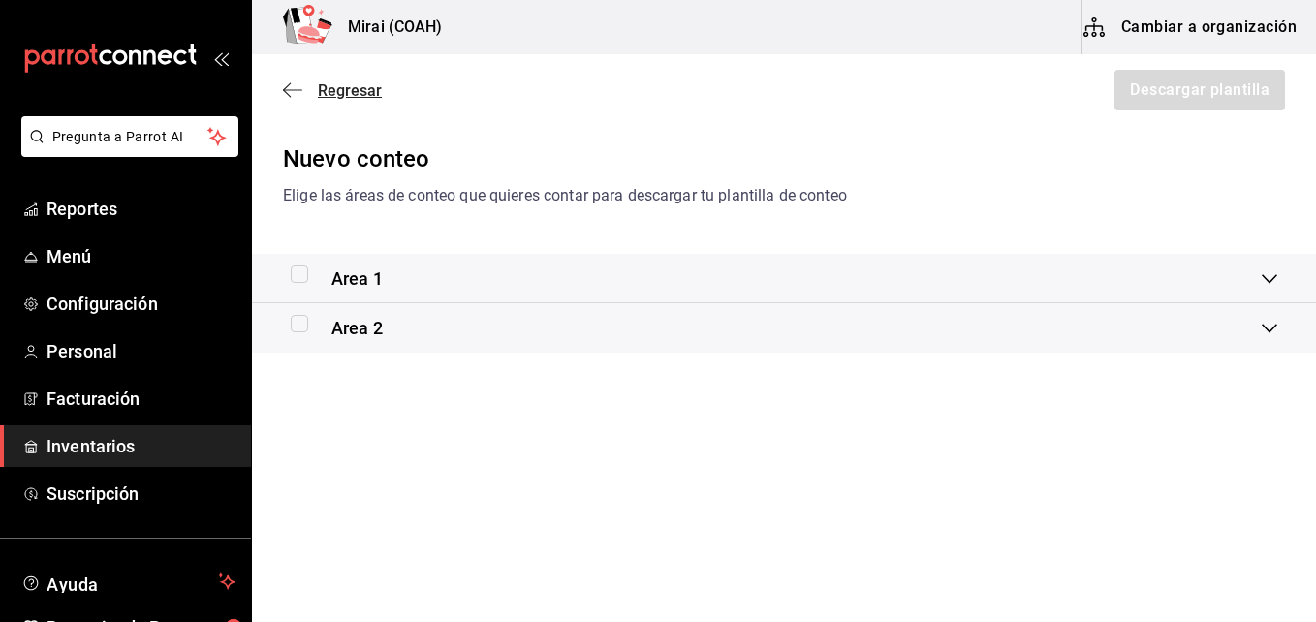
click at [295, 84] on icon "button" at bounding box center [292, 89] width 19 height 17
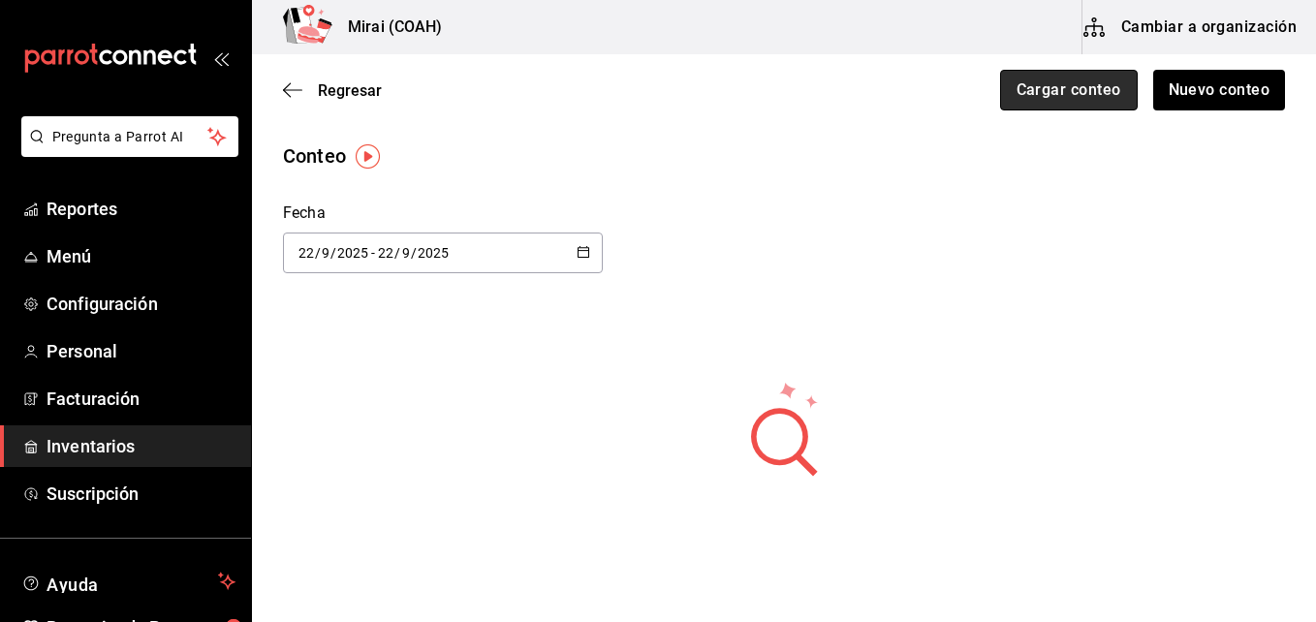
click at [1078, 76] on button "Cargar conteo" at bounding box center [1069, 90] width 138 height 41
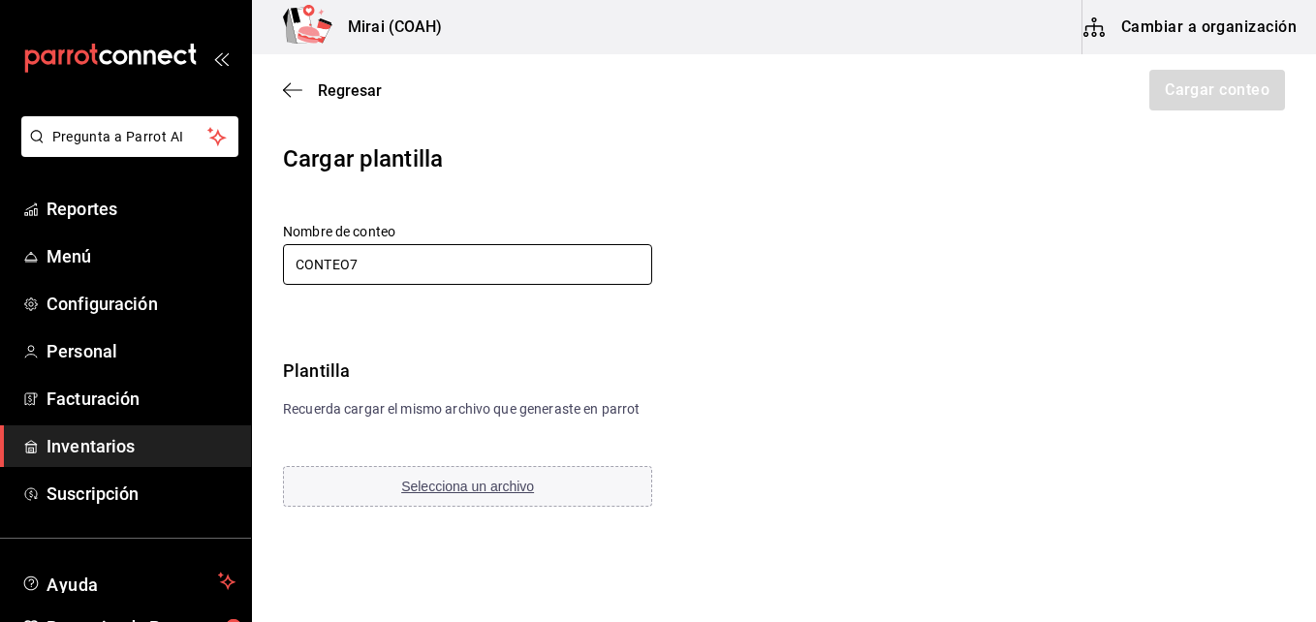
click at [346, 265] on input "CONTEO7" at bounding box center [467, 264] width 369 height 41
type input "CONTEO 7"
click at [362, 491] on button "Selecciona un archivo" at bounding box center [467, 486] width 369 height 41
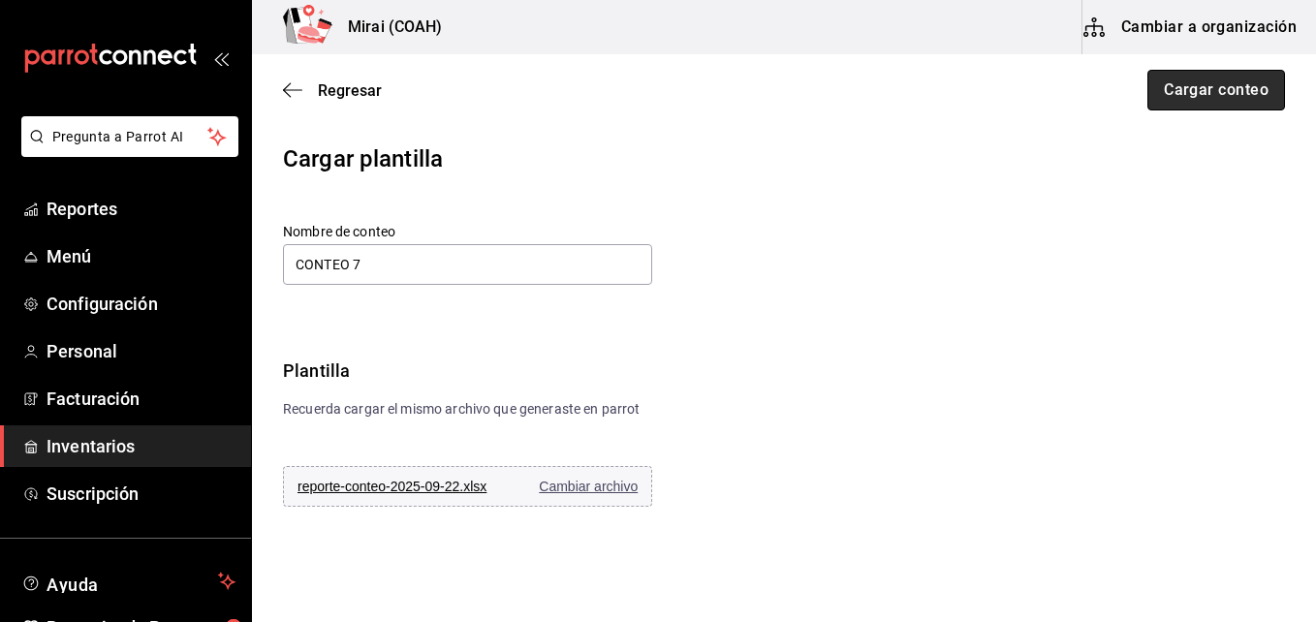
click at [1245, 84] on button "Cargar conteo" at bounding box center [1216, 90] width 138 height 41
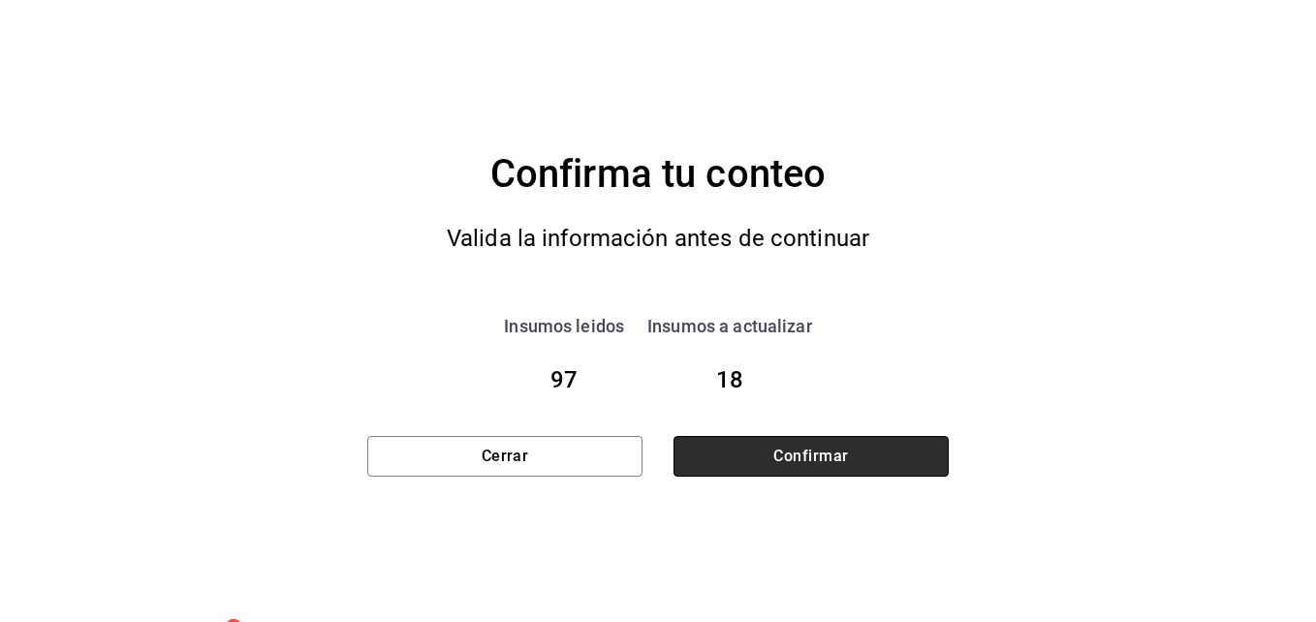
click at [836, 446] on button "Confirmar" at bounding box center [811, 456] width 275 height 41
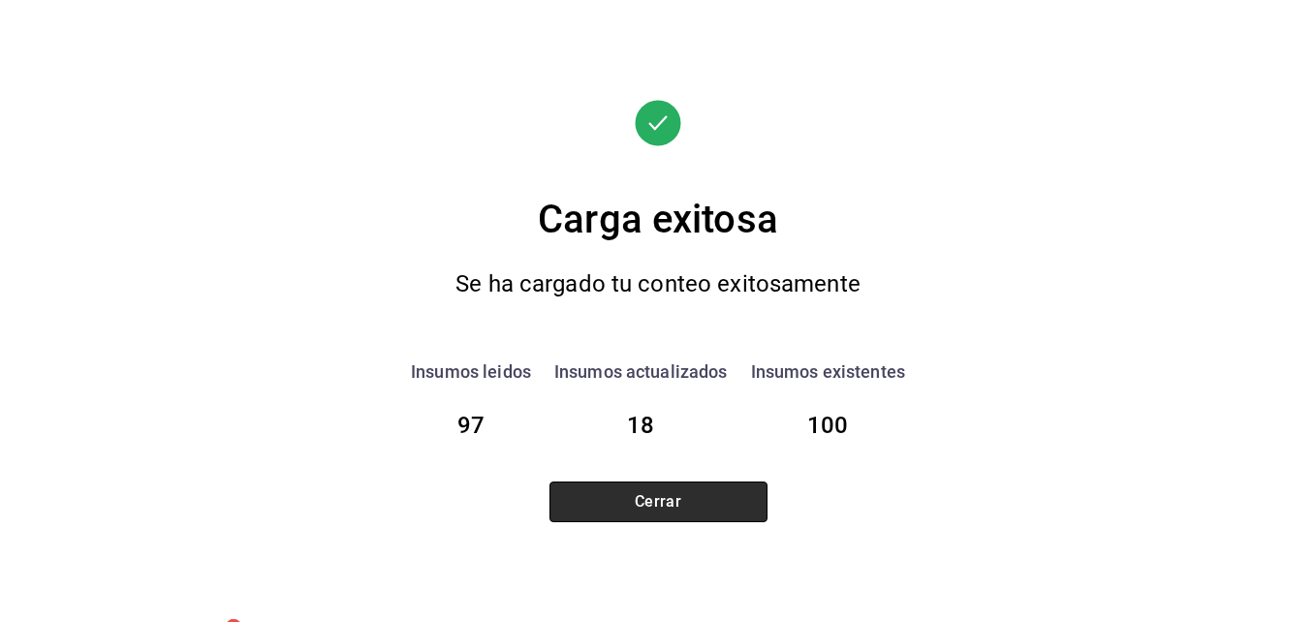
click at [705, 515] on button "Cerrar" at bounding box center [658, 502] width 218 height 41
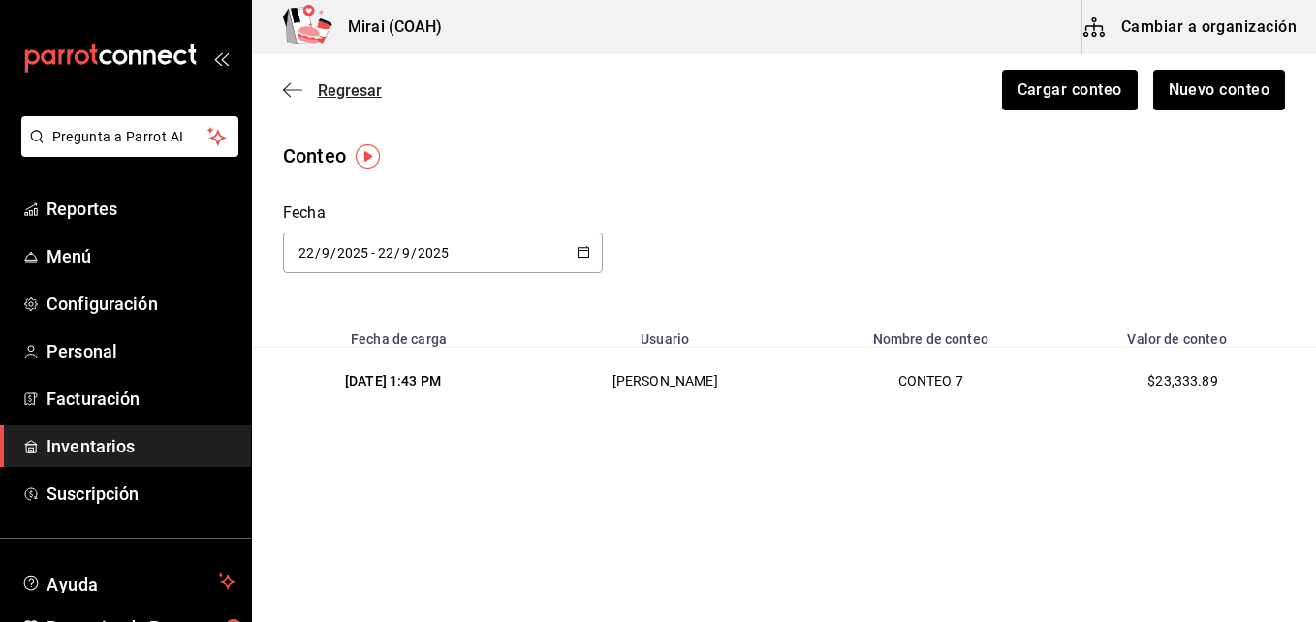
click at [284, 90] on icon "button" at bounding box center [287, 90] width 8 height 15
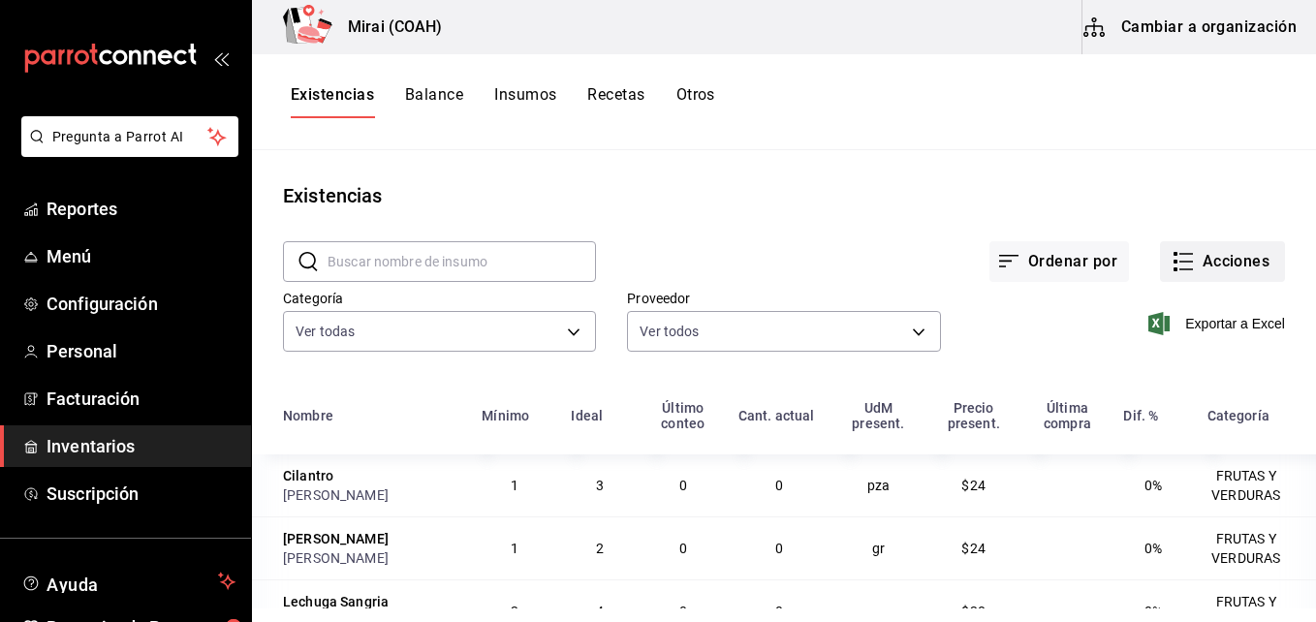
click at [1164, 274] on button "Acciones" at bounding box center [1222, 261] width 125 height 41
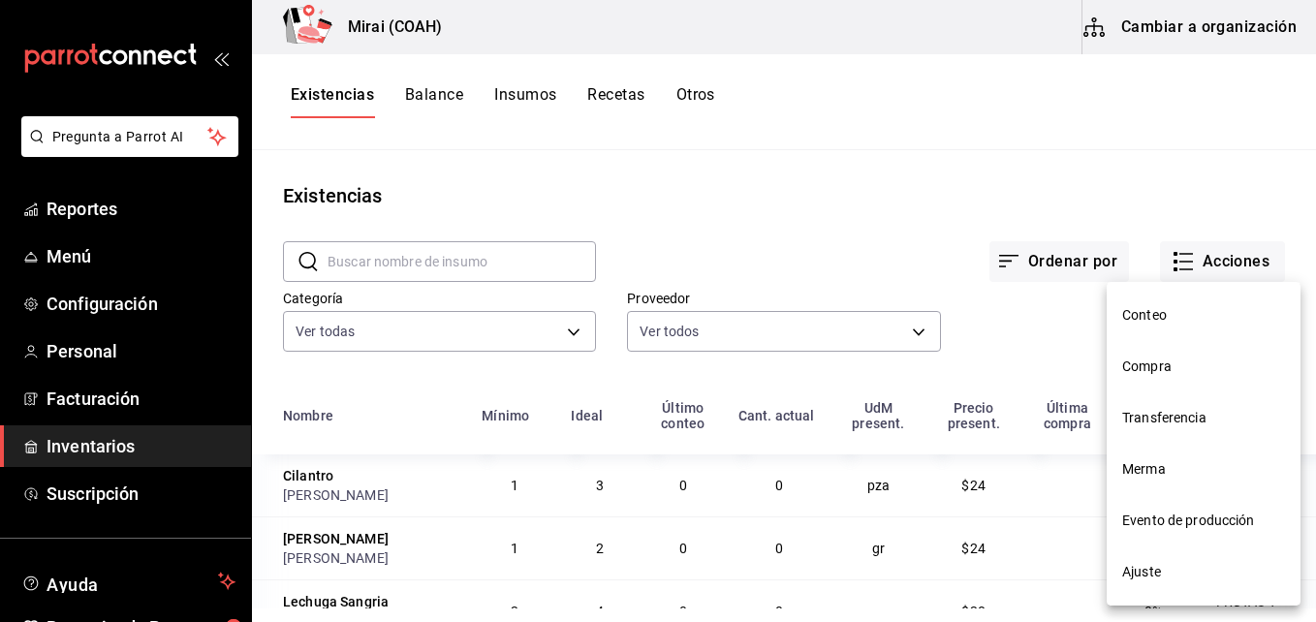
click at [1178, 359] on span "Compra" at bounding box center [1203, 367] width 163 height 20
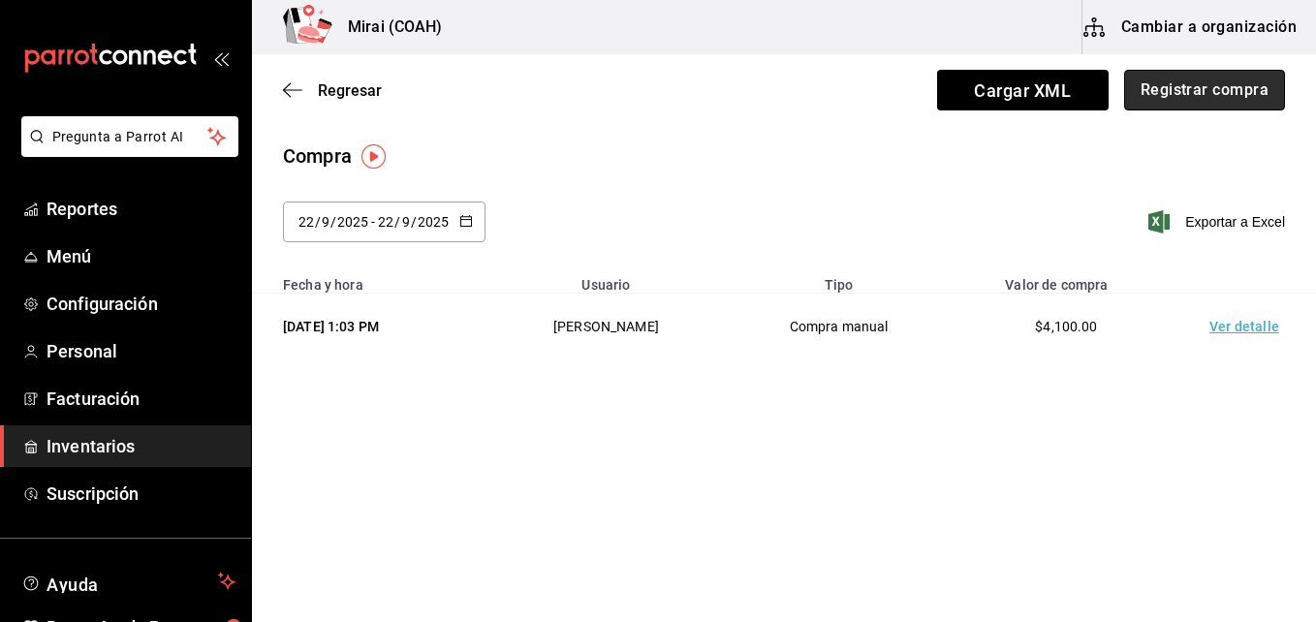
click at [1204, 86] on button "Registrar compra" at bounding box center [1204, 90] width 161 height 41
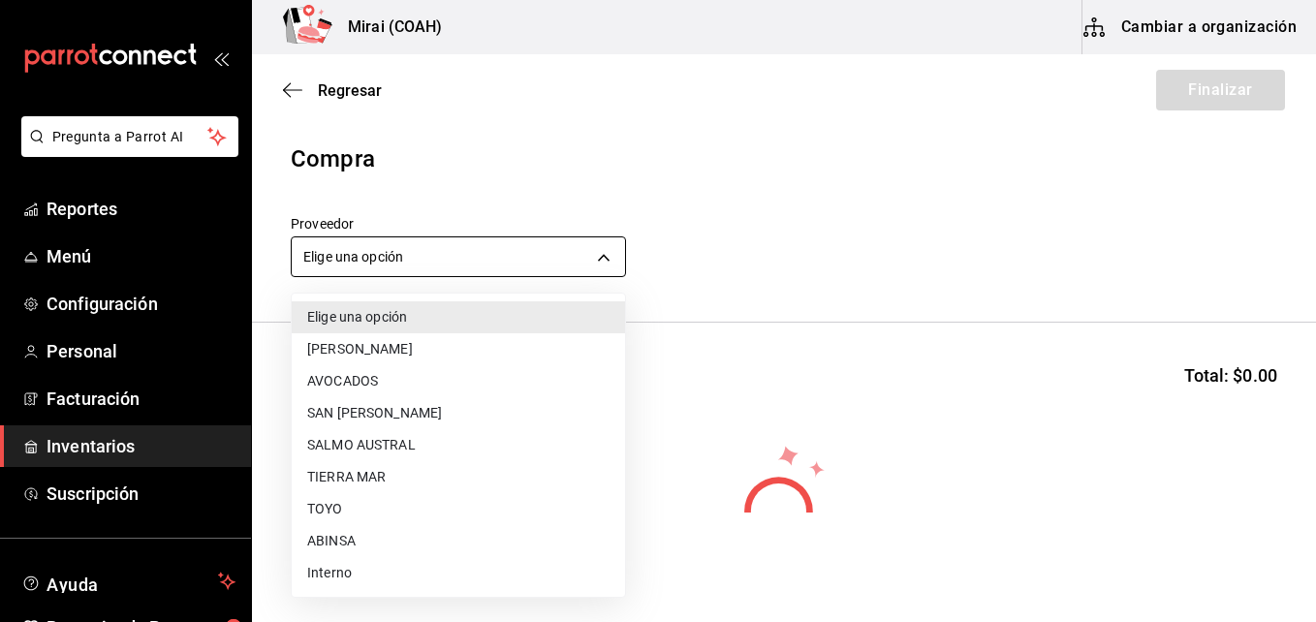
click at [446, 265] on body "Pregunta a Parrot AI Reportes Menú Configuración Personal Facturación Inventari…" at bounding box center [658, 256] width 1316 height 513
click at [351, 481] on li "TIERRA MAR" at bounding box center [458, 477] width 333 height 32
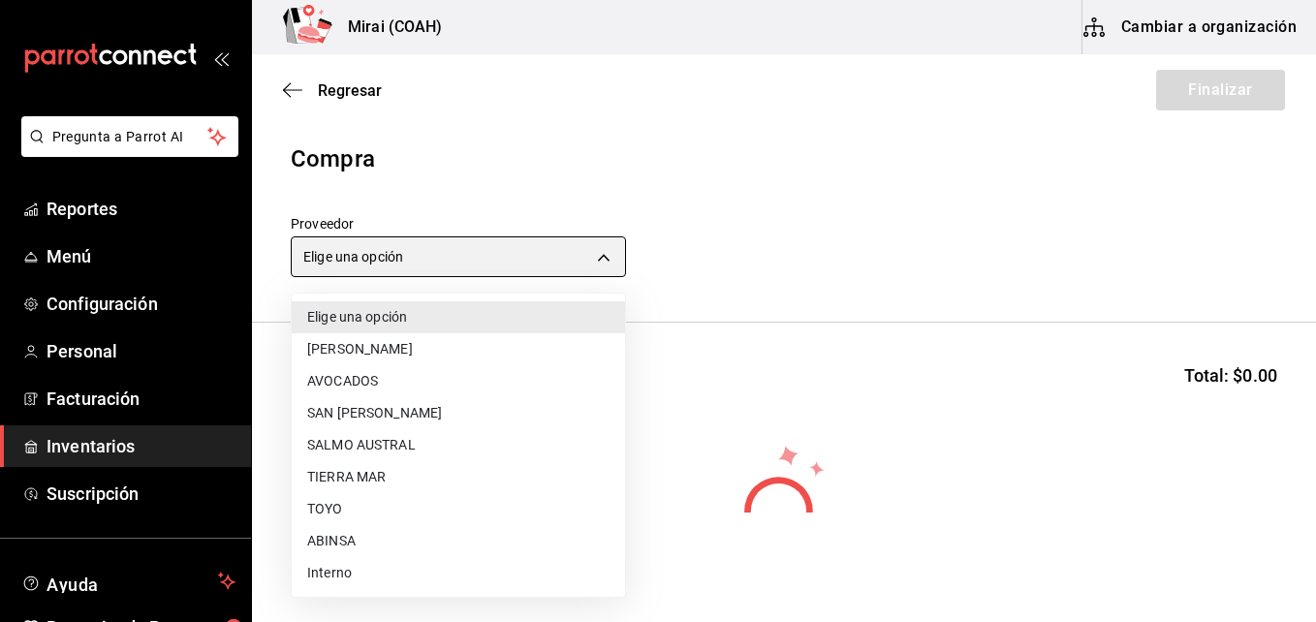
type input "20a076f1-9714-4ab4-b31b-6e7bc2bbdfc4"
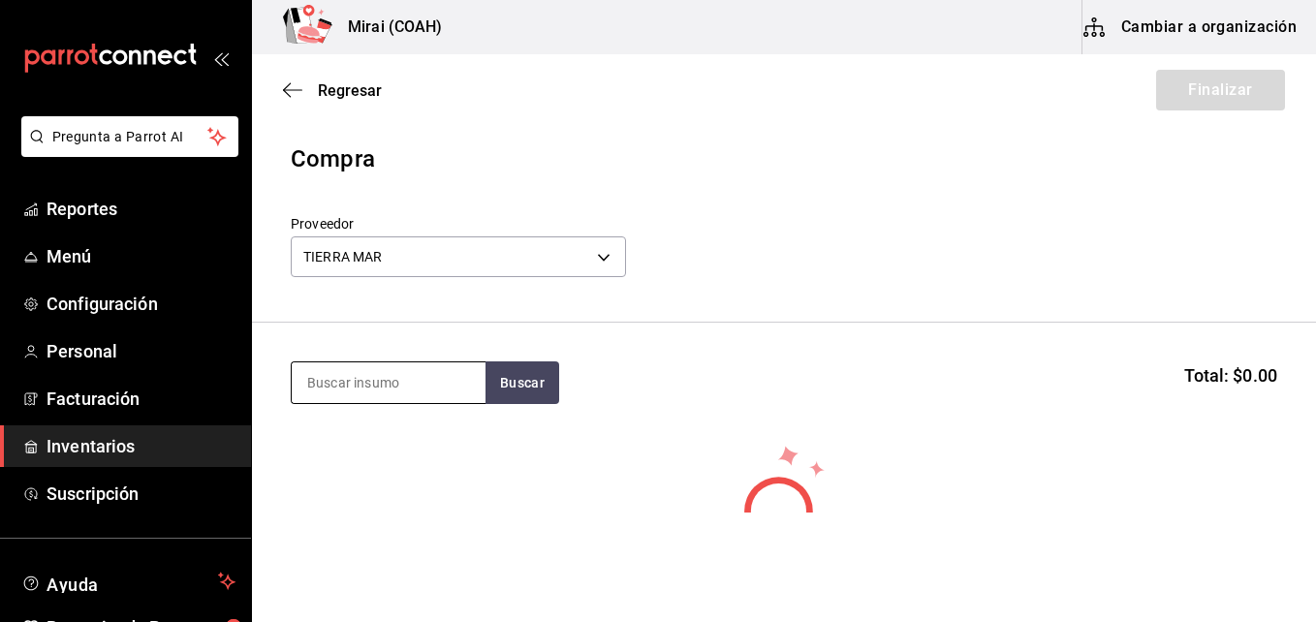
click at [342, 376] on input at bounding box center [389, 382] width 194 height 41
type input "CAM"
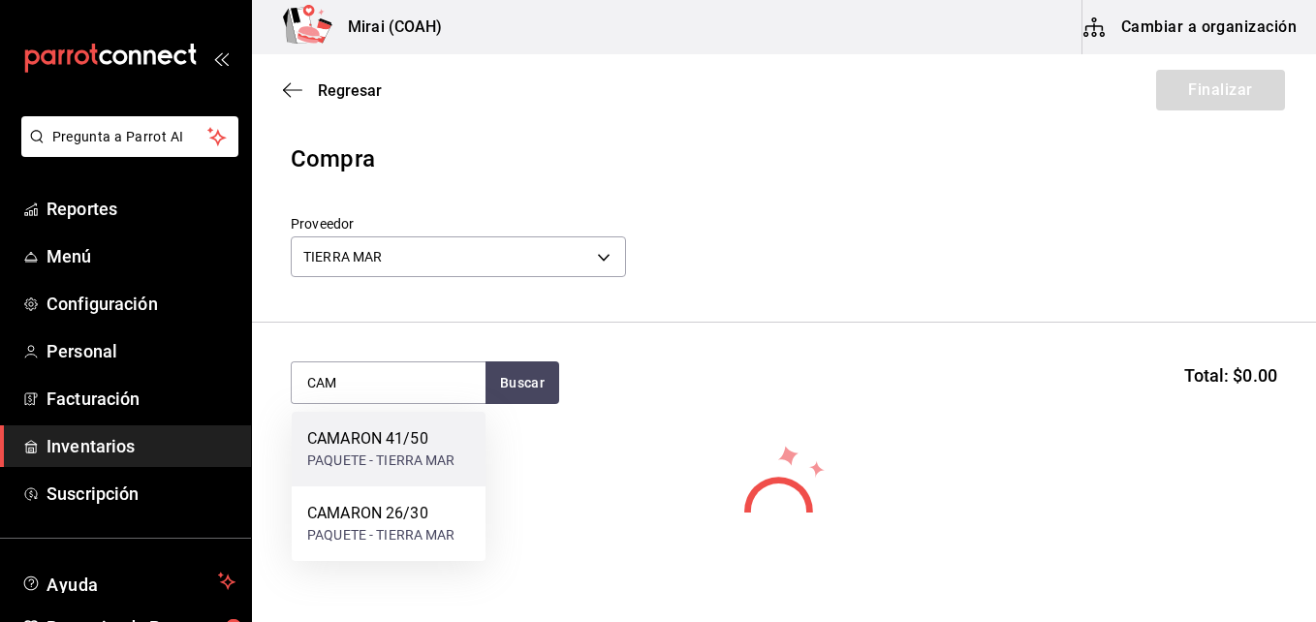
click at [370, 433] on div "CAMARON 41/50" at bounding box center [381, 438] width 148 height 23
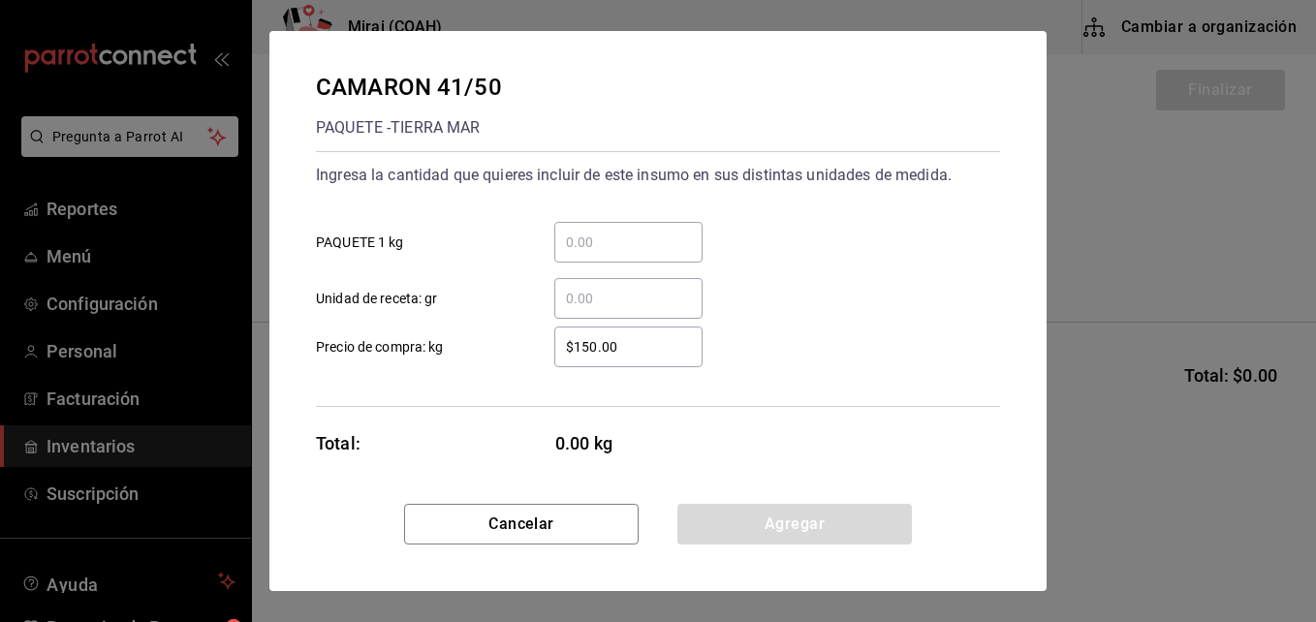
click at [587, 250] on input "​ PAQUETE 1 kg" at bounding box center [628, 242] width 148 height 23
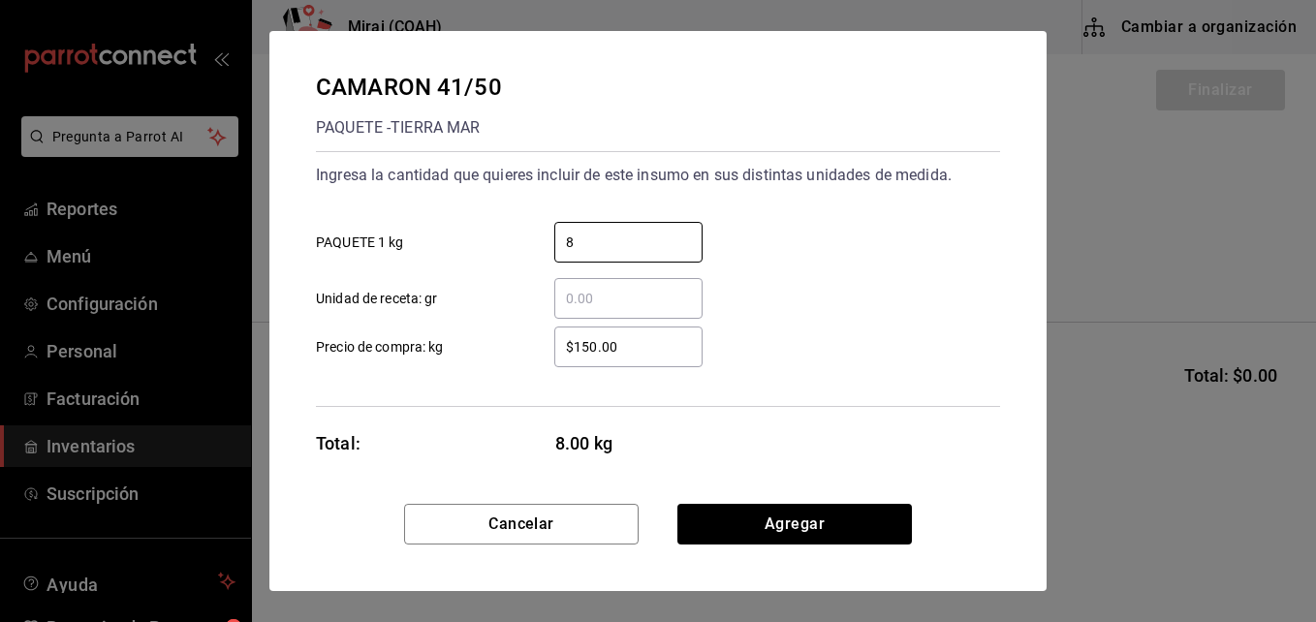
type input "8"
click at [584, 334] on div "$150.00 ​" at bounding box center [628, 347] width 148 height 41
click at [584, 335] on input "$150.00" at bounding box center [628, 346] width 148 height 23
click at [584, 334] on div "$150.00 ​" at bounding box center [628, 347] width 148 height 41
click at [584, 335] on input "$150.00" at bounding box center [628, 346] width 148 height 23
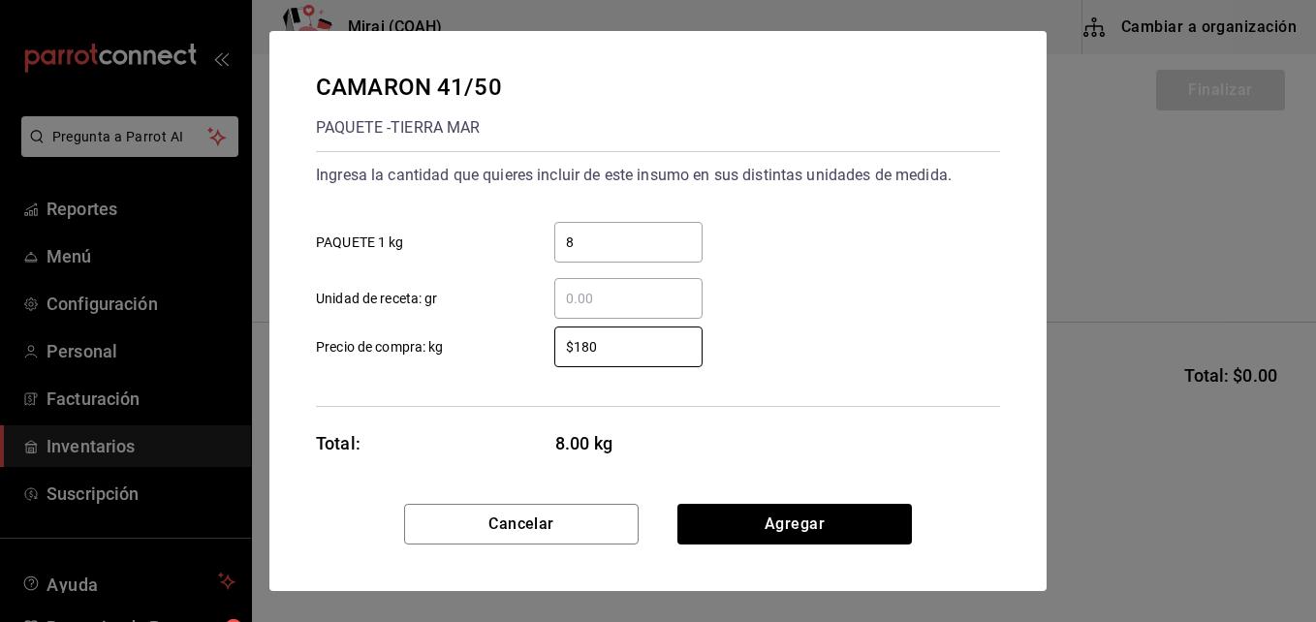
type input "$180.00"
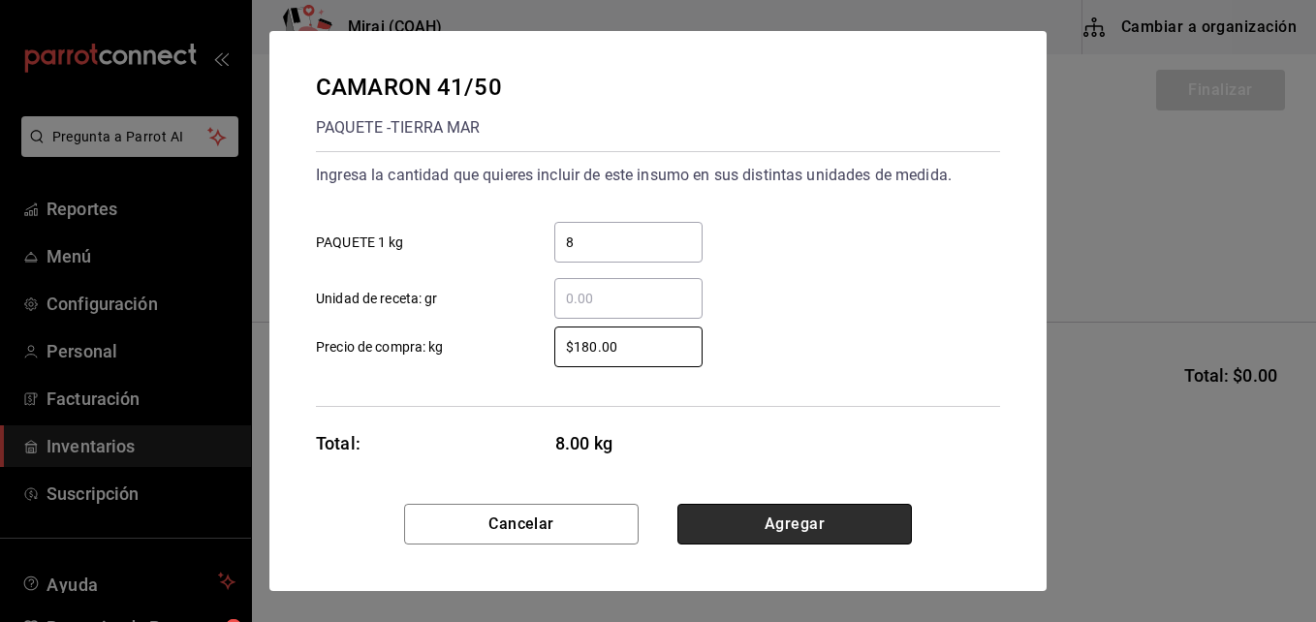
click at [777, 532] on button "Agregar" at bounding box center [794, 524] width 235 height 41
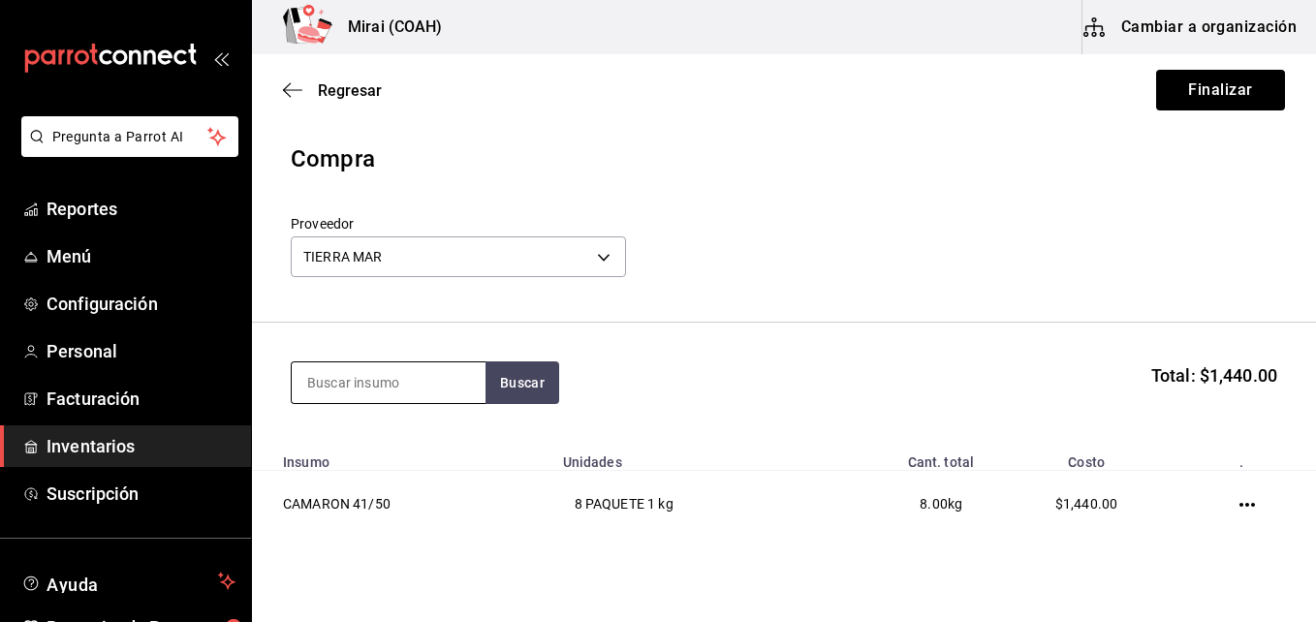
click at [385, 394] on input at bounding box center [389, 382] width 194 height 41
type input "CAM"
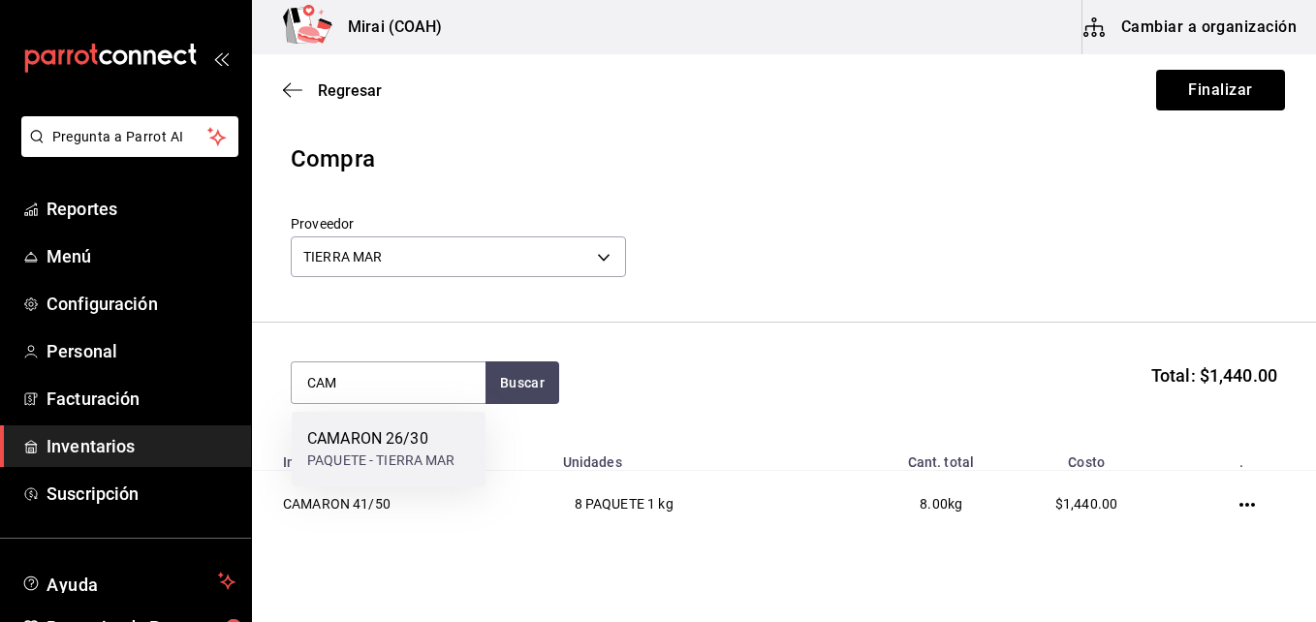
click at [376, 435] on div "CAMARON 26/30" at bounding box center [381, 438] width 148 height 23
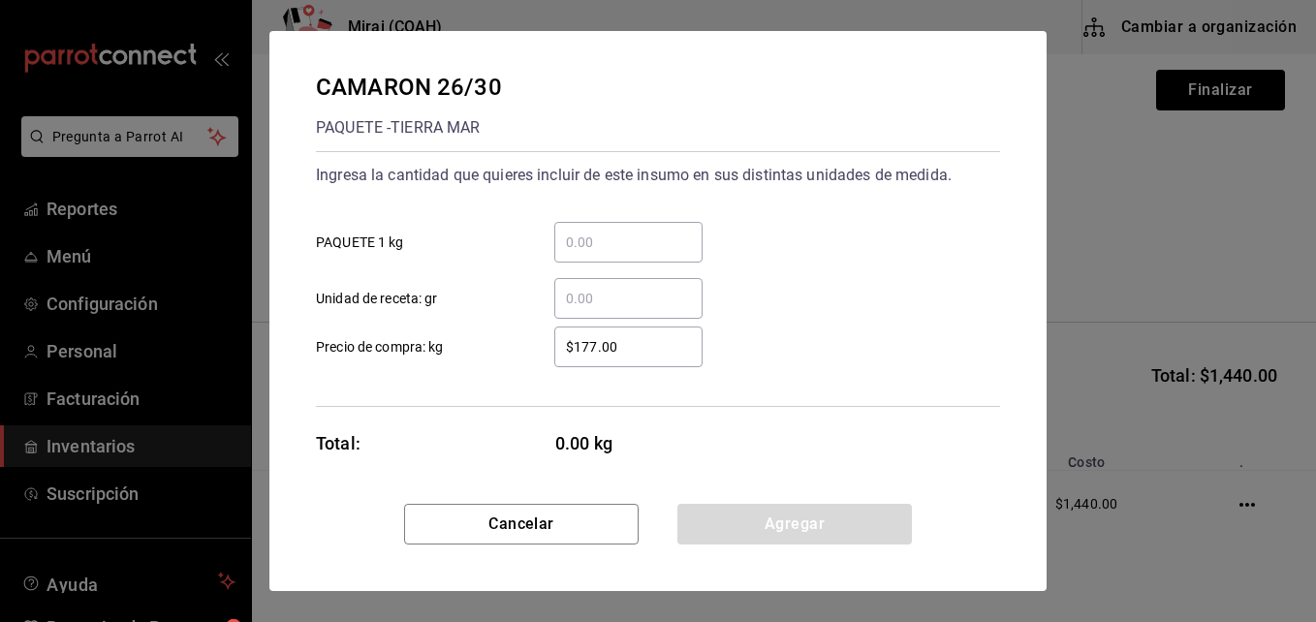
click at [609, 238] on input "​ PAQUETE 1 kg" at bounding box center [628, 242] width 148 height 23
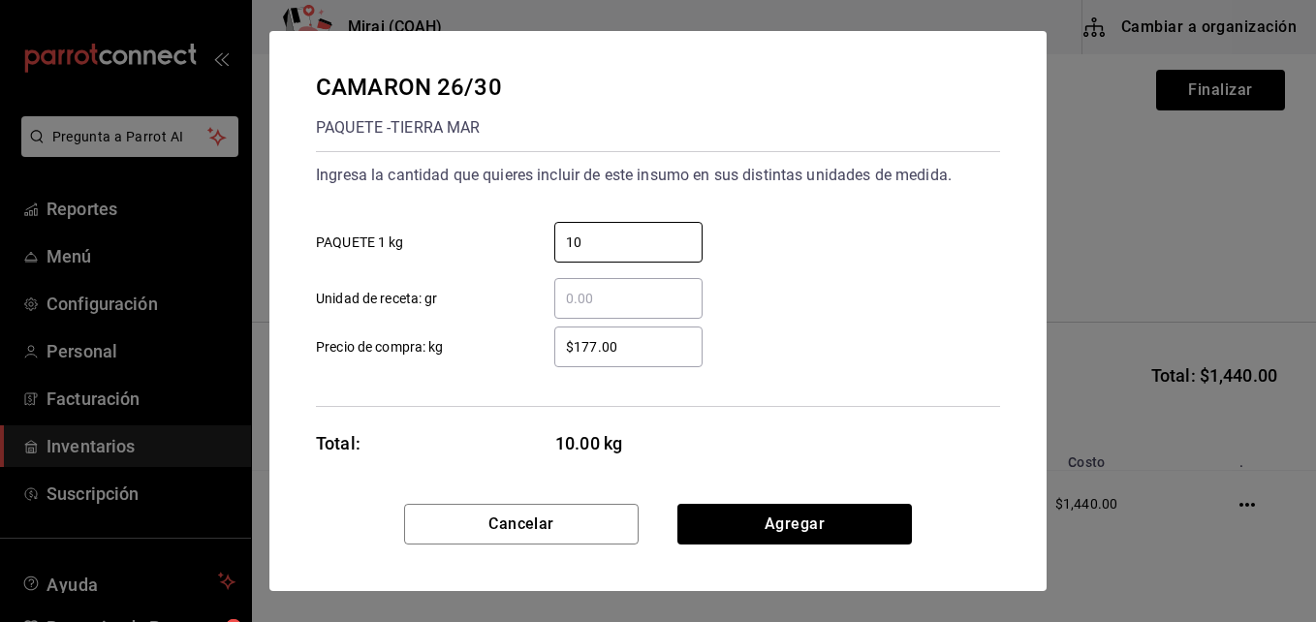
type input "10"
click at [598, 349] on input "$177.00" at bounding box center [628, 346] width 148 height 23
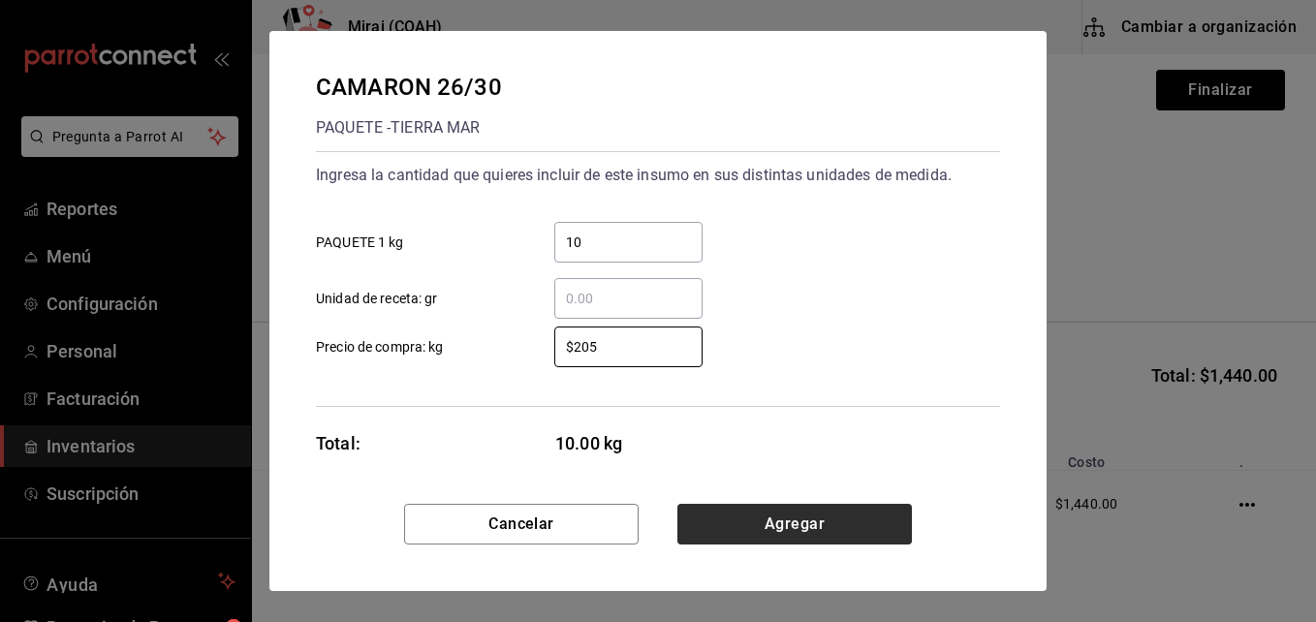
type input "$205"
click at [725, 518] on button "Agregar" at bounding box center [794, 524] width 235 height 41
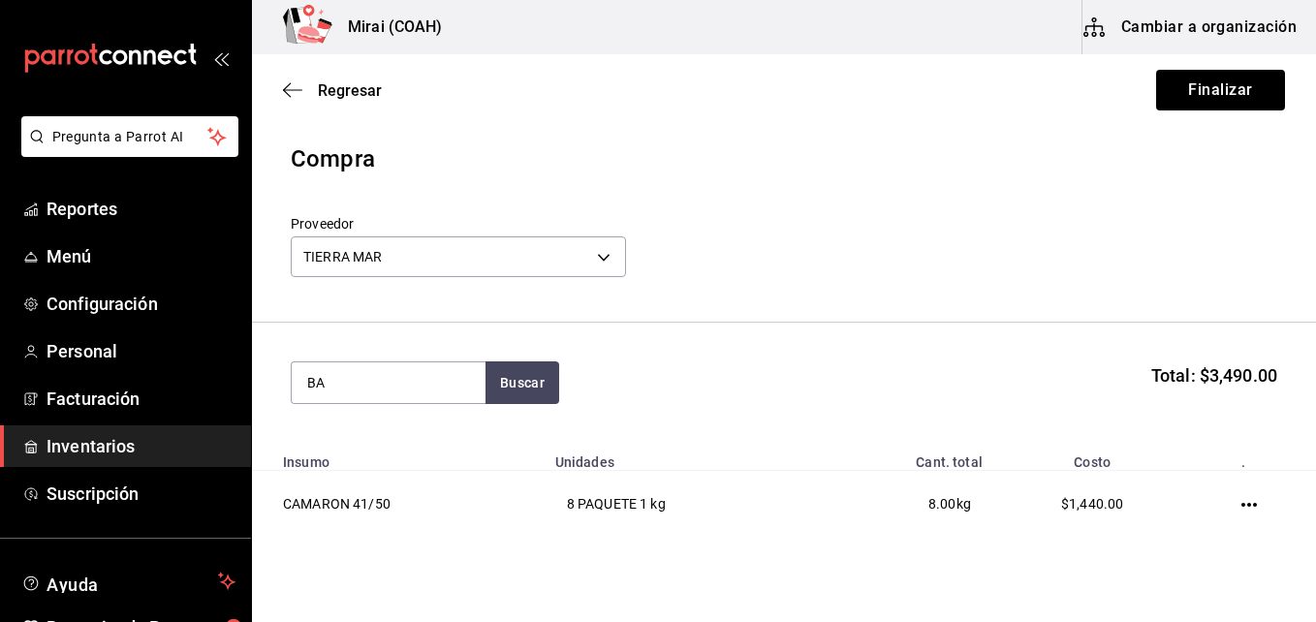
type input "BA"
click at [1210, 88] on button "Finalizar" at bounding box center [1220, 90] width 129 height 41
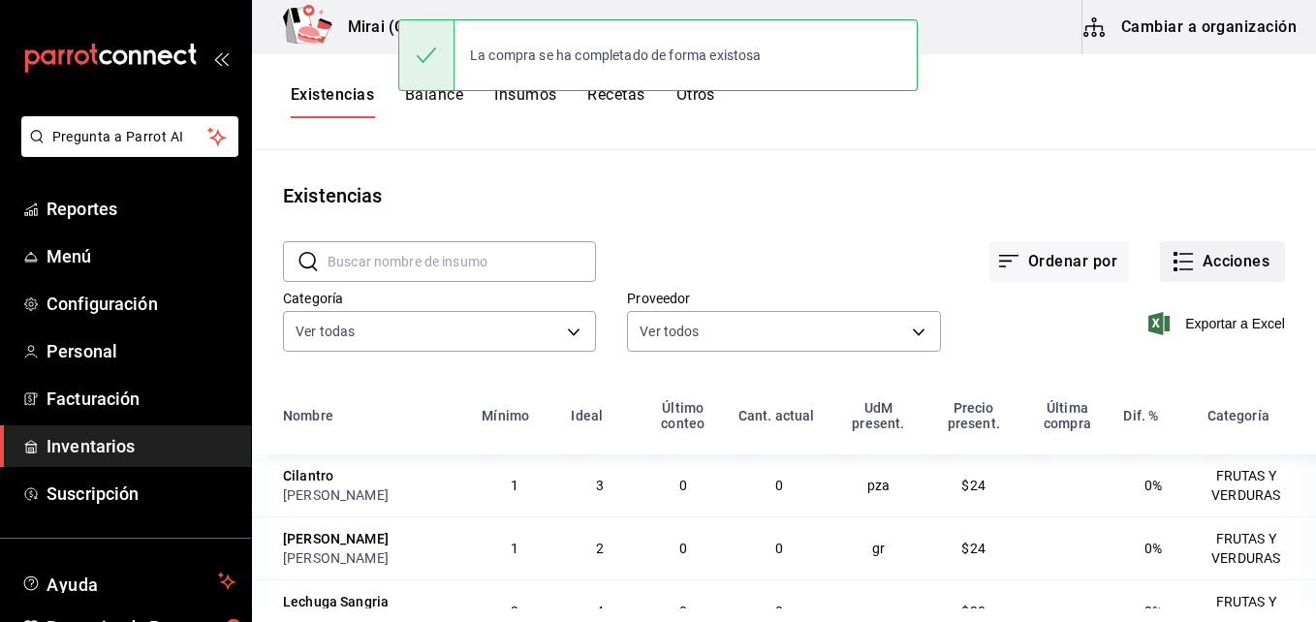
click at [1221, 252] on button "Acciones" at bounding box center [1222, 261] width 125 height 41
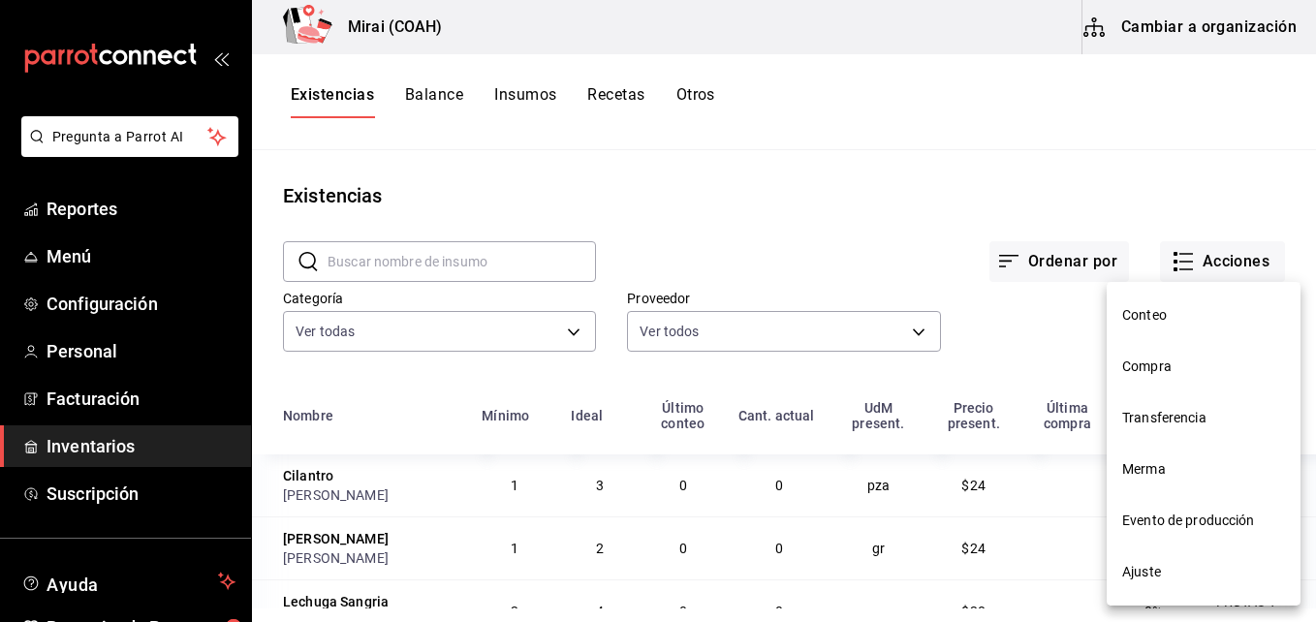
click at [1162, 379] on li "Compra" at bounding box center [1204, 366] width 194 height 51
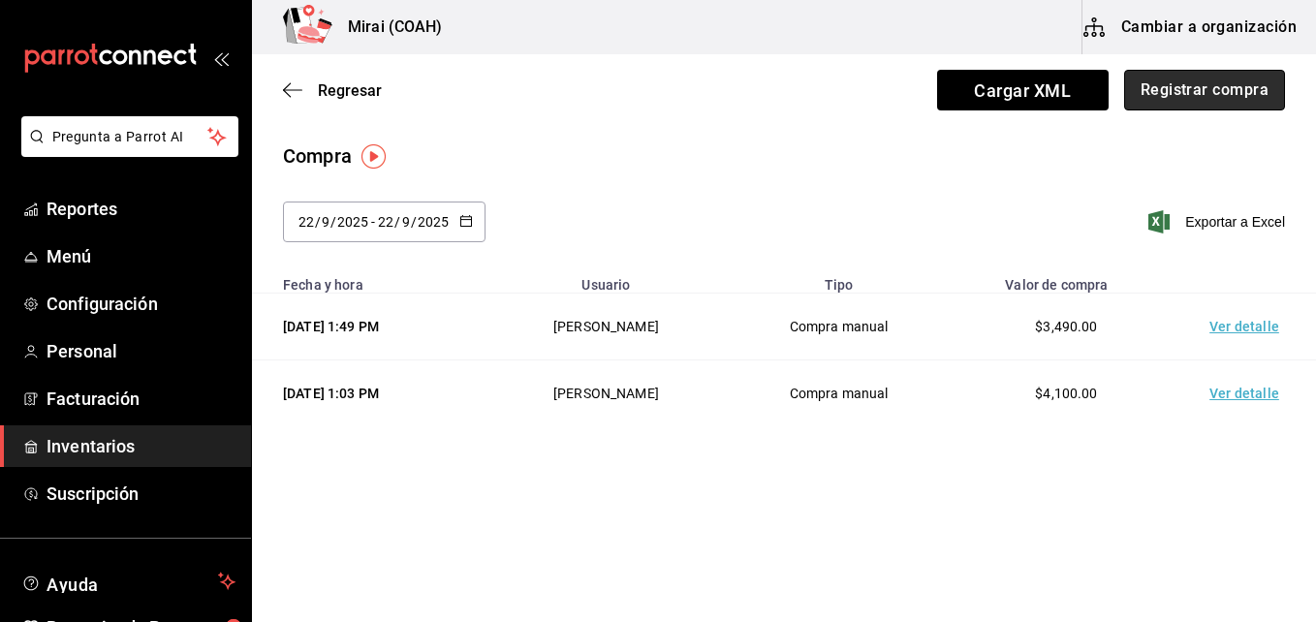
click at [1207, 91] on button "Registrar compra" at bounding box center [1204, 90] width 161 height 41
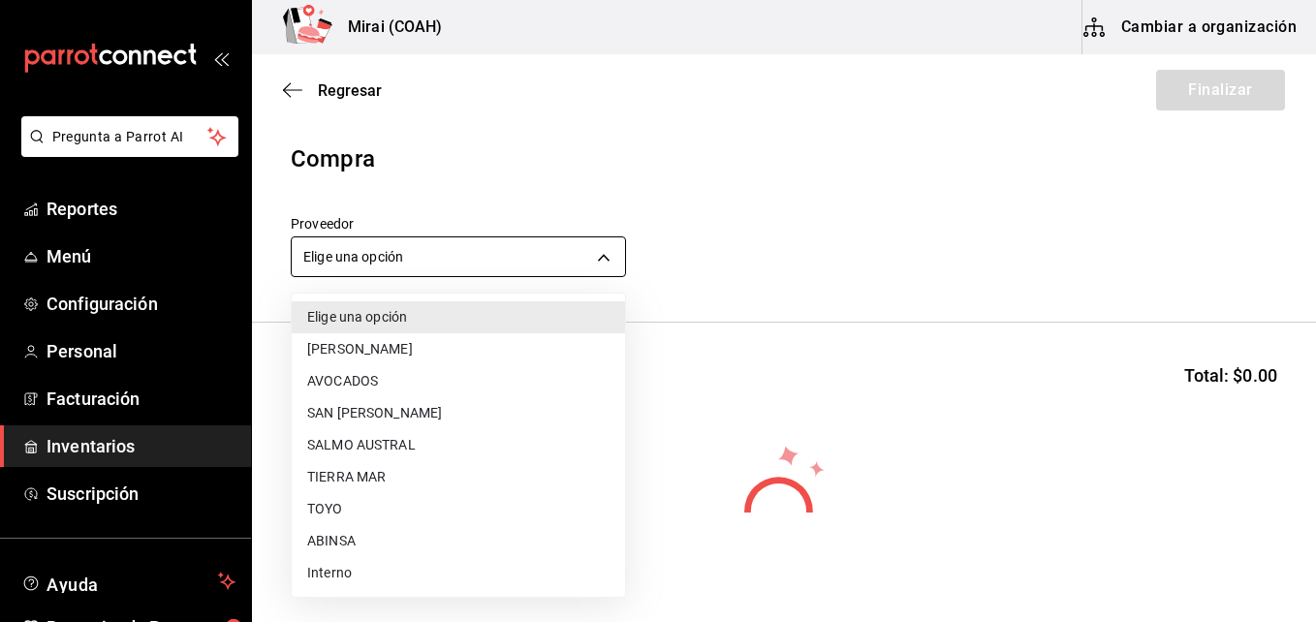
click at [469, 254] on body "Pregunta a Parrot AI Reportes Menú Configuración Personal Facturación Inventari…" at bounding box center [658, 256] width 1316 height 513
click at [303, 539] on li "ABINSA" at bounding box center [458, 541] width 333 height 32
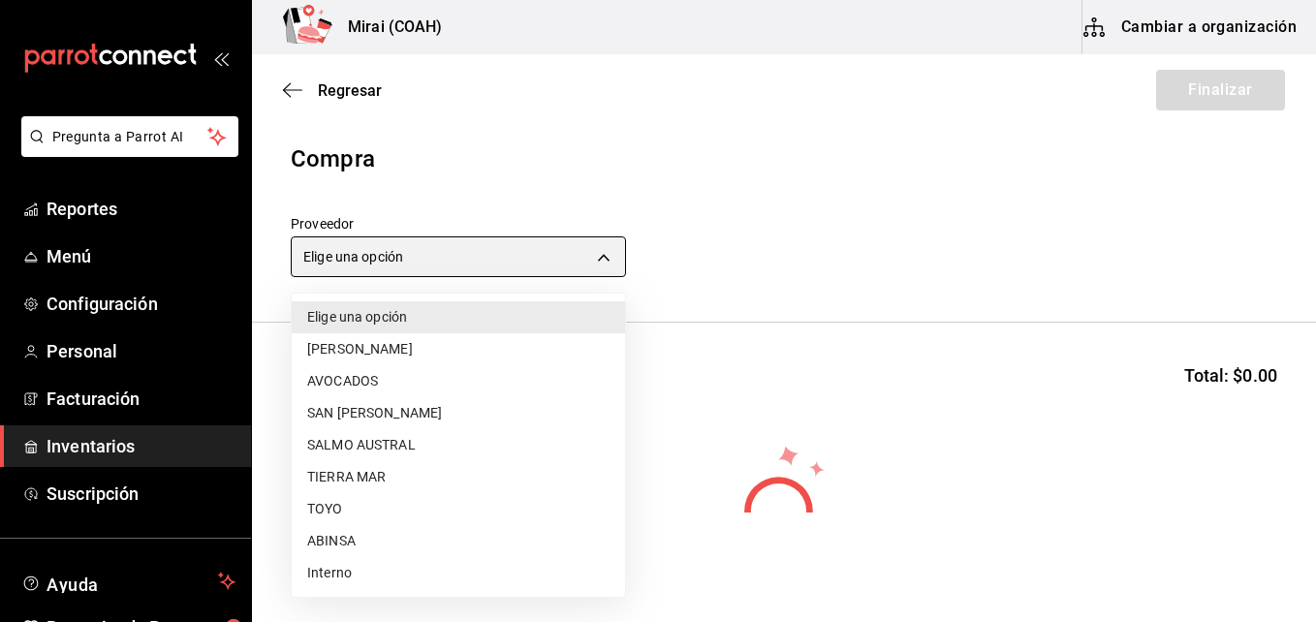
type input "3088cbcc-2f09-4efe-a8f3-8089b11bff24"
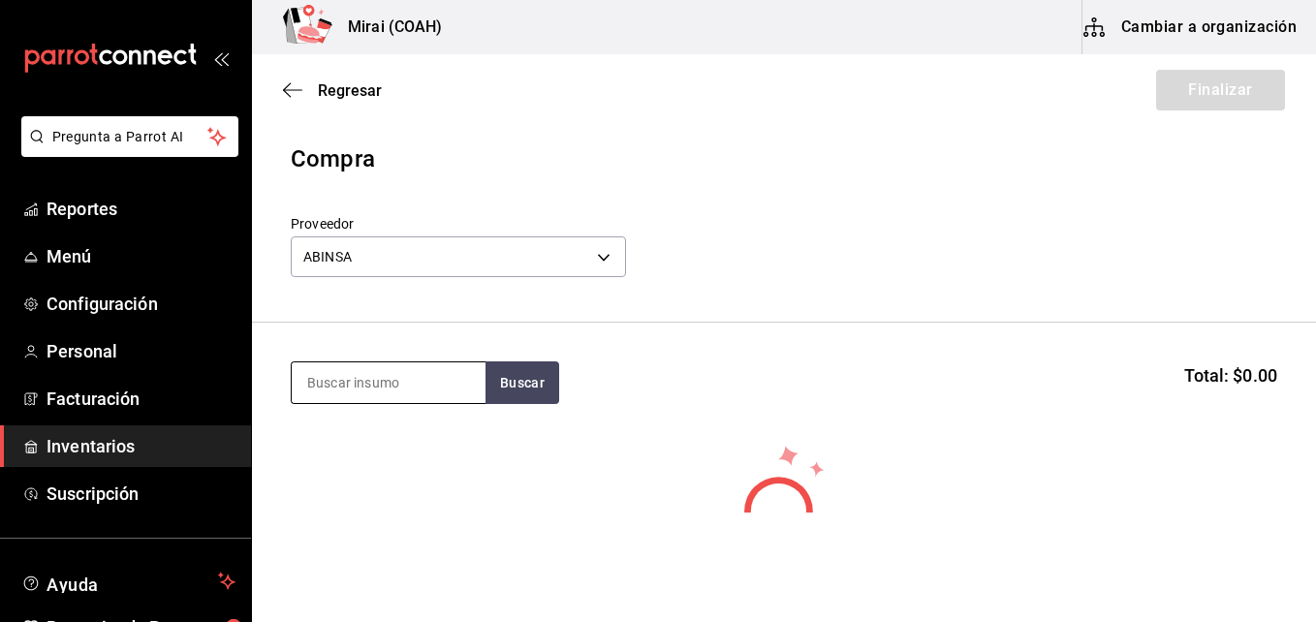
click at [344, 382] on input at bounding box center [389, 382] width 194 height 41
type input "BAS"
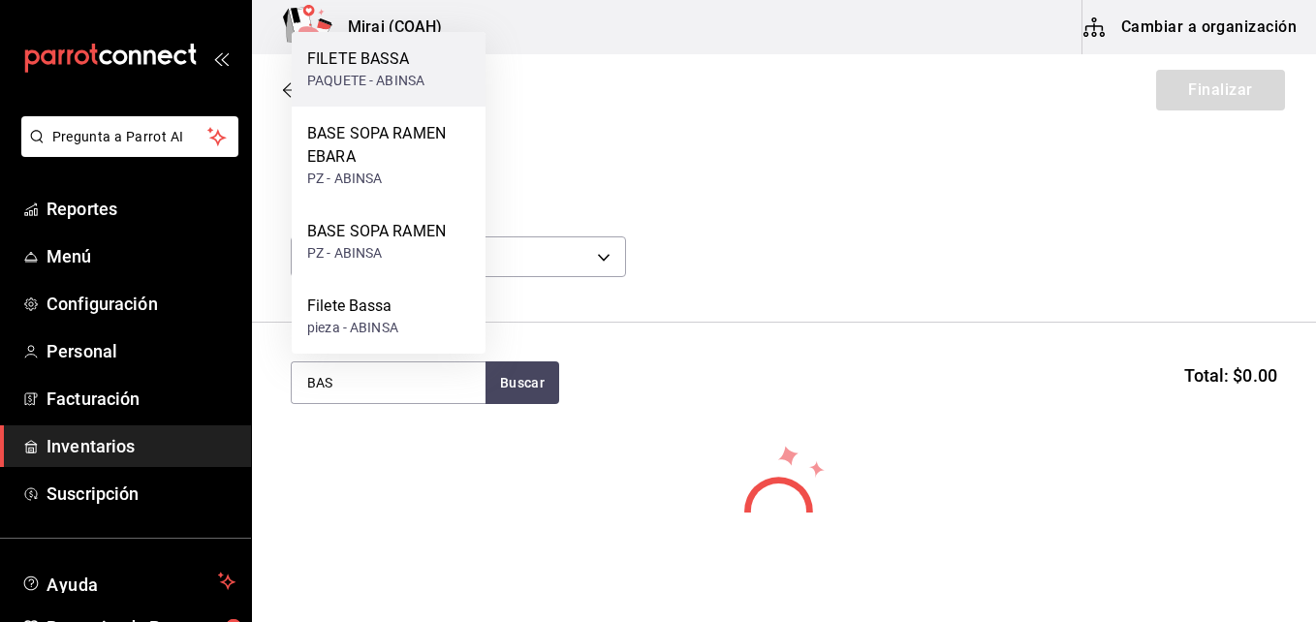
click at [353, 54] on div "FILETE BASSA" at bounding box center [365, 58] width 117 height 23
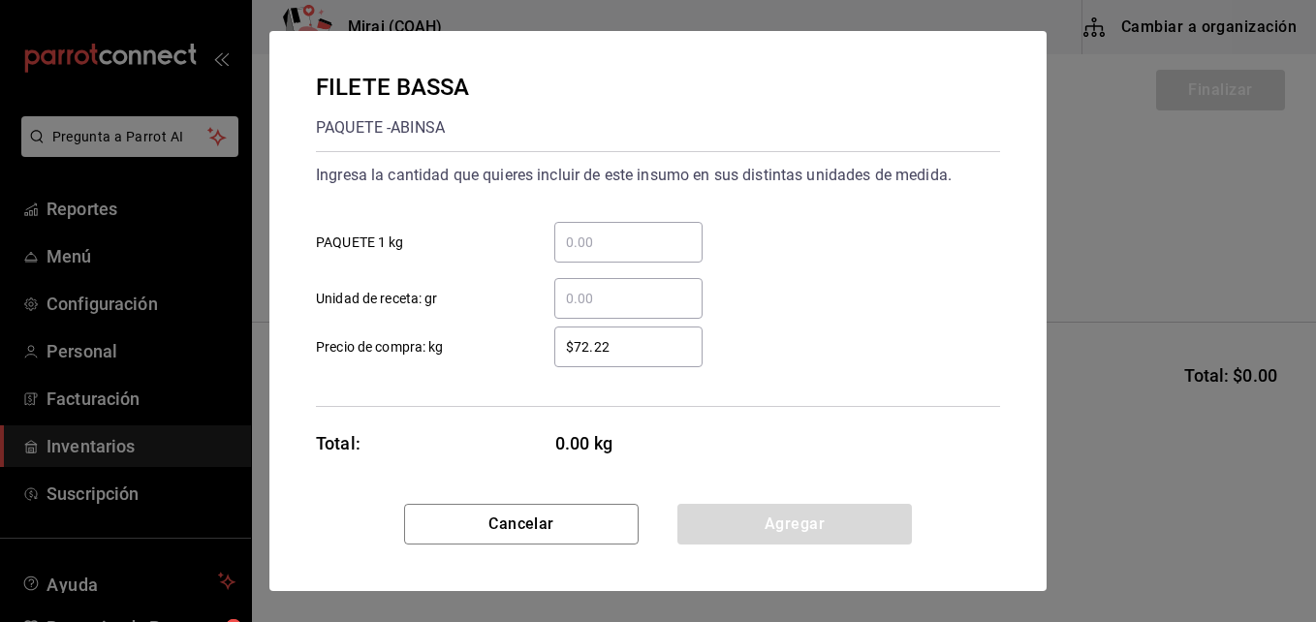
click at [586, 248] on input "​ PAQUETE 1 kg" at bounding box center [628, 242] width 148 height 23
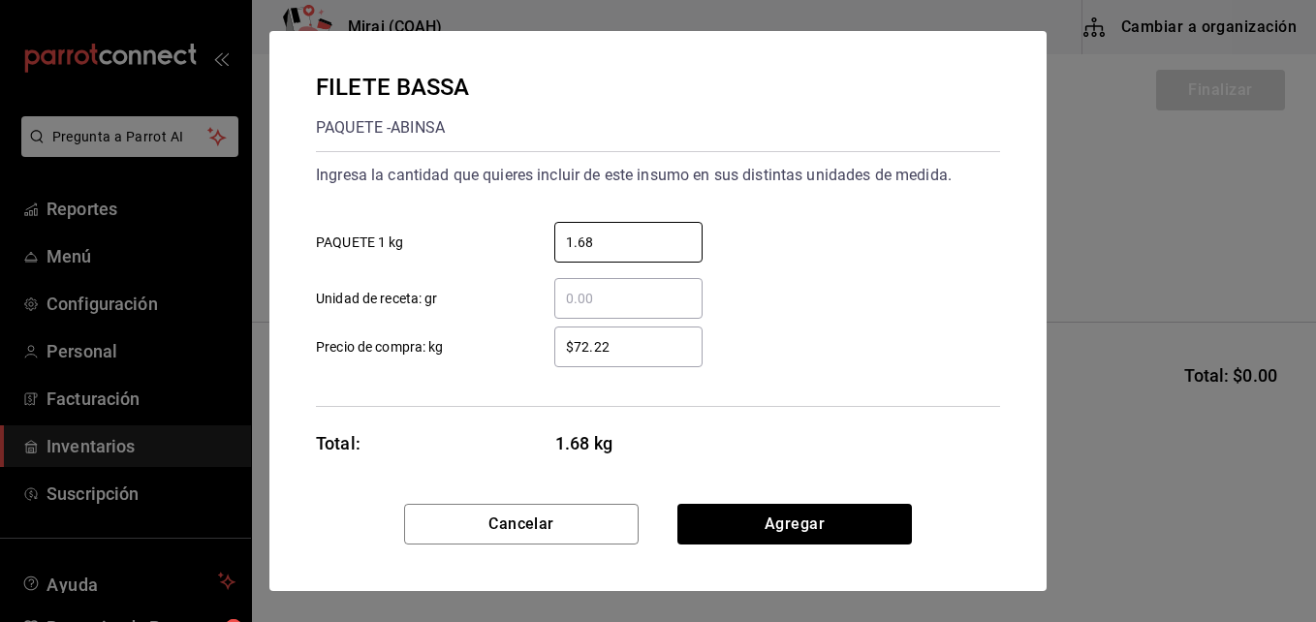
type input "1.68"
click at [562, 349] on input "$72.22" at bounding box center [628, 346] width 148 height 23
type input "$2"
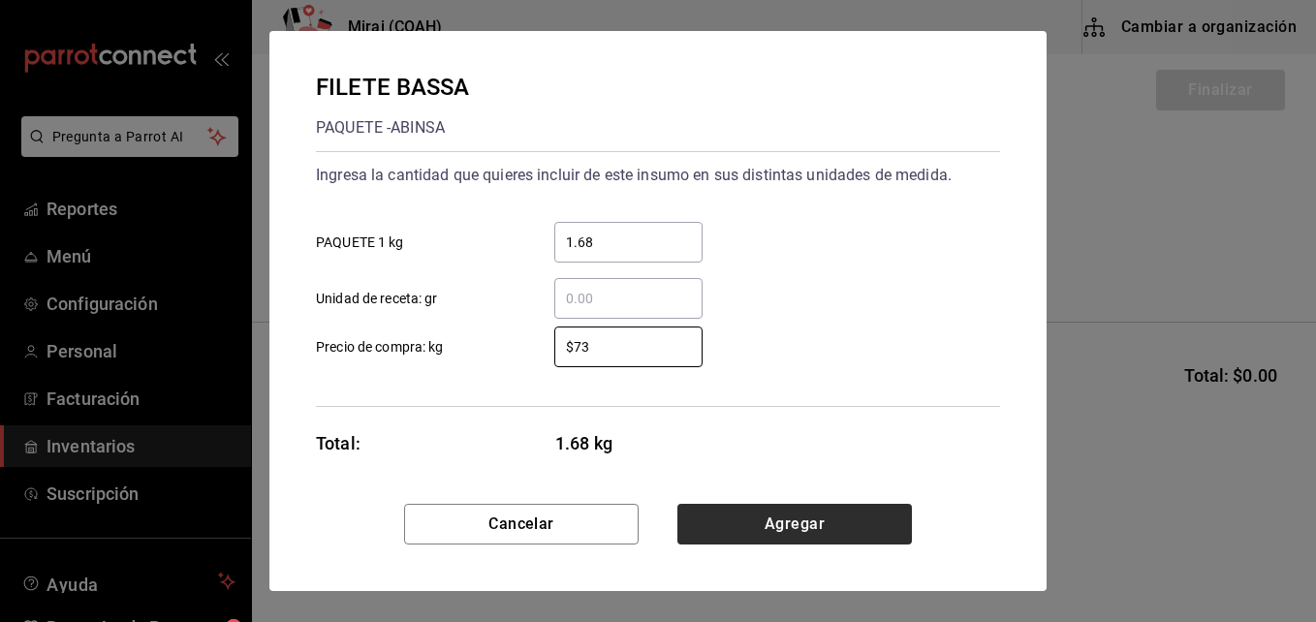
type input "$73"
click at [874, 533] on button "Agregar" at bounding box center [794, 524] width 235 height 41
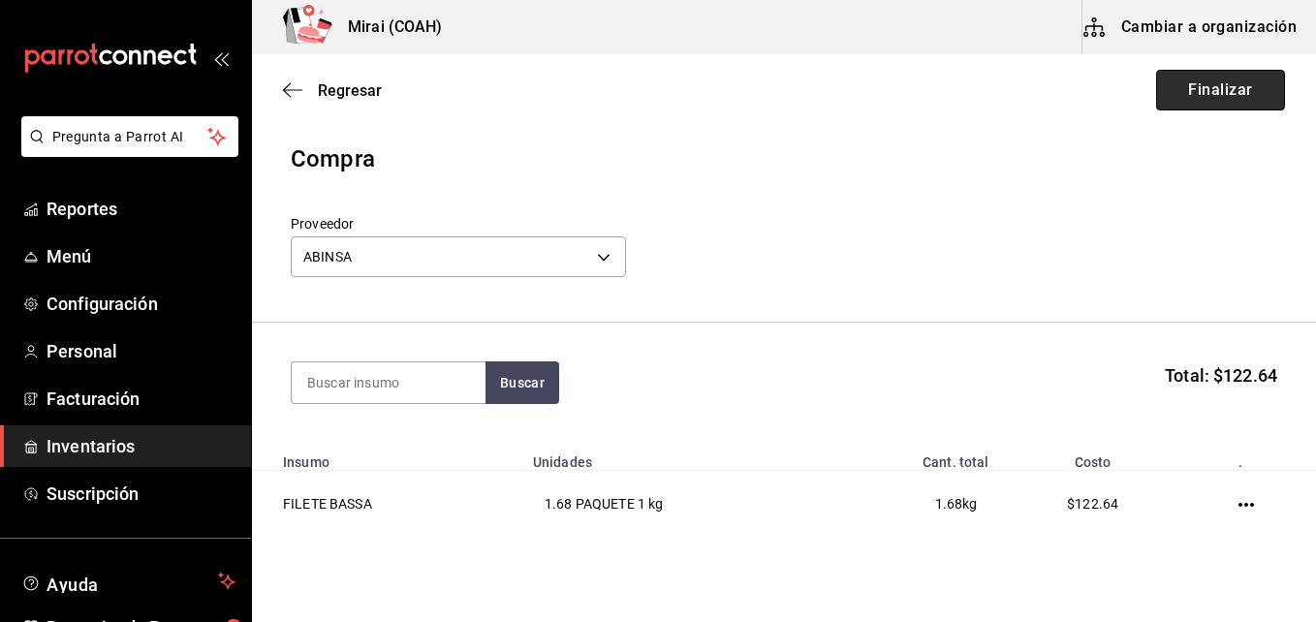
click at [1209, 98] on button "Finalizar" at bounding box center [1220, 90] width 129 height 41
